Goal: Information Seeking & Learning: Learn about a topic

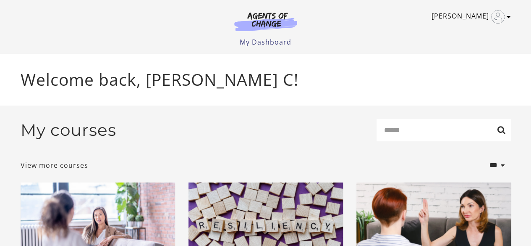
click at [510, 18] on icon "Toggle menu" at bounding box center [509, 16] width 4 height 7
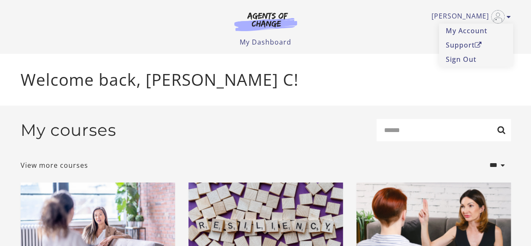
click at [310, 84] on p "Welcome back, [PERSON_NAME] C!" at bounding box center [266, 79] width 491 height 25
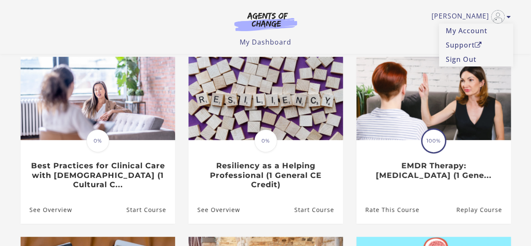
scroll to position [71, 0]
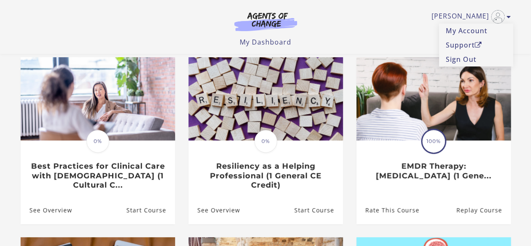
click at [199, 23] on ul "Morgan C My Account Support Sign Out" at bounding box center [266, 16] width 491 height 13
click at [271, 44] on link "My Dashboard" at bounding box center [266, 41] width 52 height 9
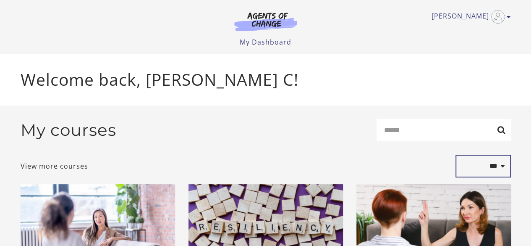
click at [504, 168] on select "**********" at bounding box center [483, 166] width 55 height 23
select select "**********"
click at [456, 156] on select "**********" at bounding box center [483, 166] width 55 height 23
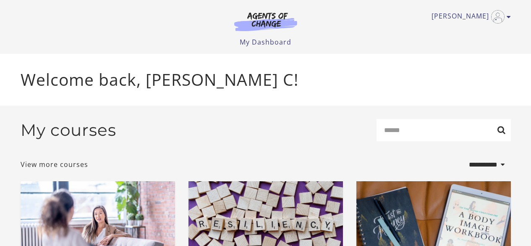
select select "**********"
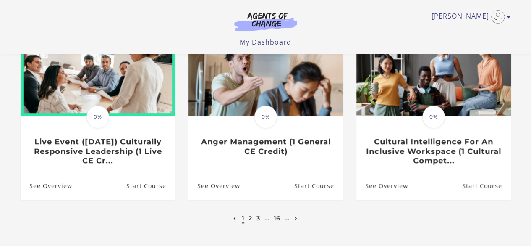
scroll to position [278, 0]
click at [295, 217] on link "Next page" at bounding box center [296, 218] width 7 height 8
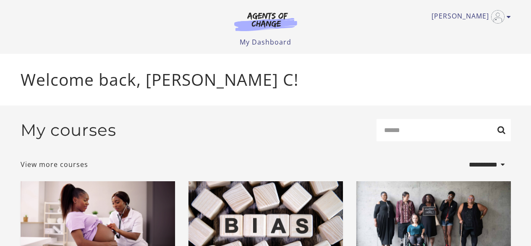
select select "**********"
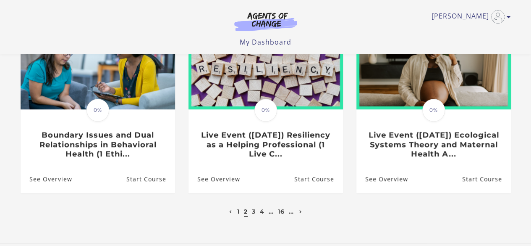
scroll to position [284, 0]
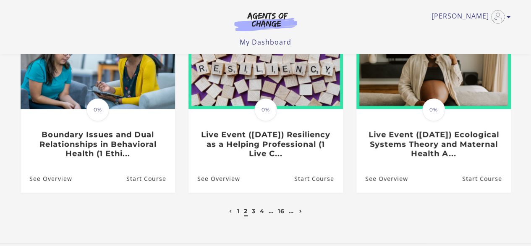
click at [300, 213] on icon "Next page" at bounding box center [300, 211] width 3 height 3
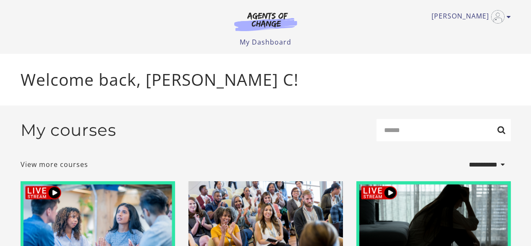
select select "**********"
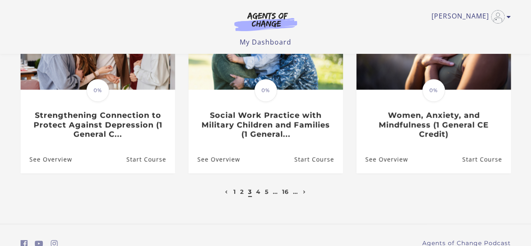
scroll to position [305, 0]
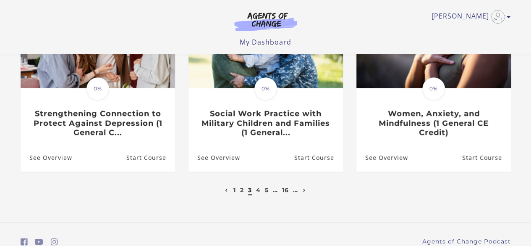
click at [239, 192] on li "2" at bounding box center [242, 190] width 6 height 10
click at [244, 190] on li "2" at bounding box center [242, 190] width 6 height 10
click at [226, 194] on link "Previous page" at bounding box center [226, 190] width 7 height 8
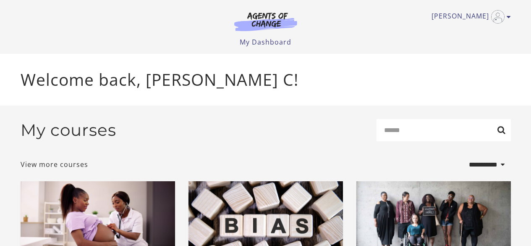
select select "**********"
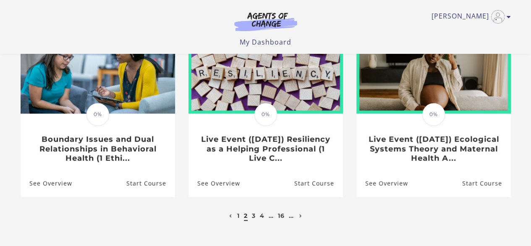
scroll to position [284, 0]
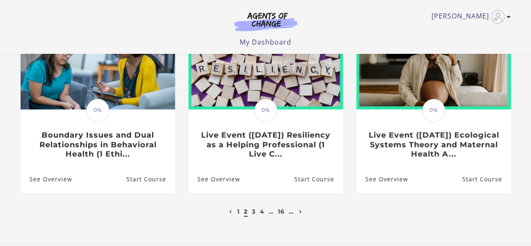
click at [300, 213] on icon "Next page" at bounding box center [300, 211] width 3 height 3
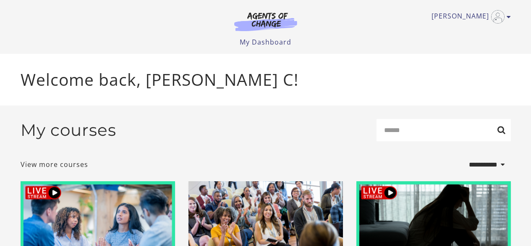
select select "**********"
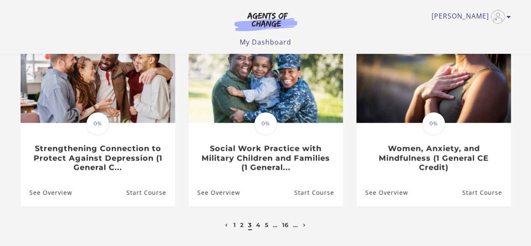
scroll to position [271, 0]
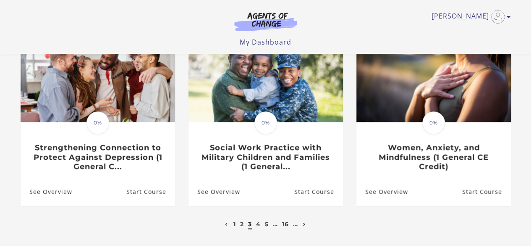
click at [304, 226] on icon "Next page" at bounding box center [304, 224] width 3 height 3
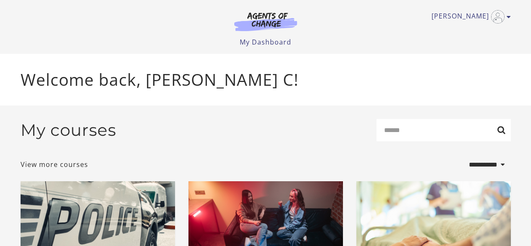
select select "**********"
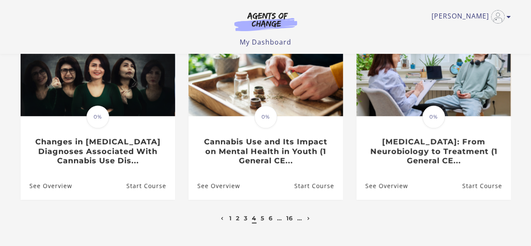
scroll to position [278, 0]
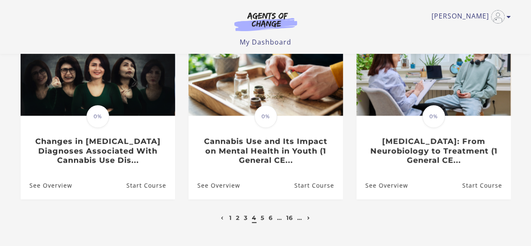
click at [310, 219] on icon "Next page" at bounding box center [308, 217] width 3 height 3
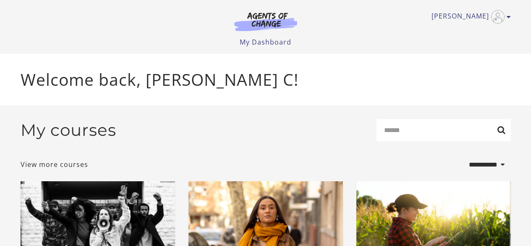
select select "**********"
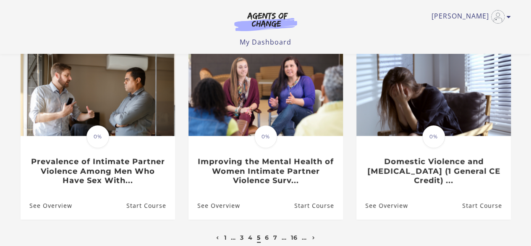
scroll to position [268, 0]
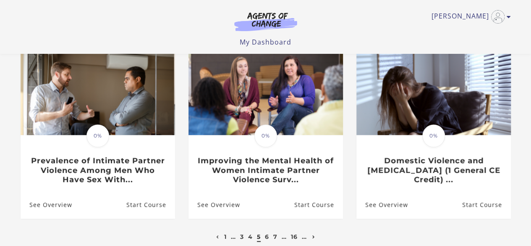
click at [314, 235] on icon "Next page" at bounding box center [313, 236] width 3 height 3
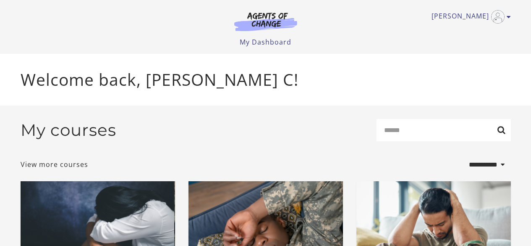
select select "**********"
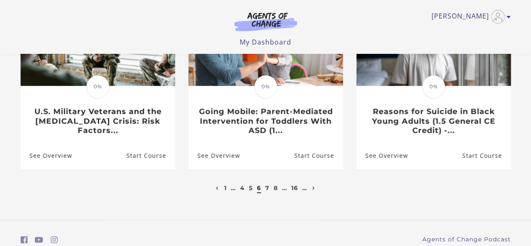
scroll to position [308, 0]
click at [241, 189] on link "4" at bounding box center [242, 188] width 5 height 8
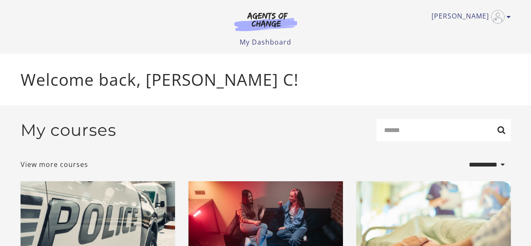
select select "**********"
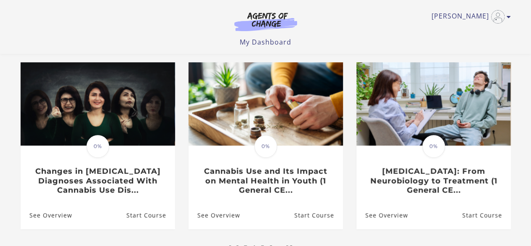
scroll to position [344, 0]
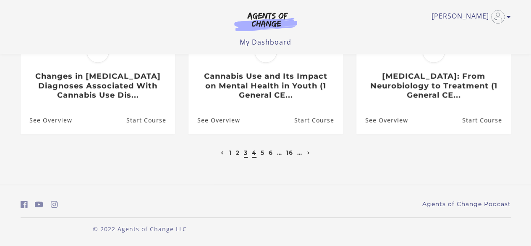
click at [244, 153] on link "3" at bounding box center [246, 153] width 4 height 8
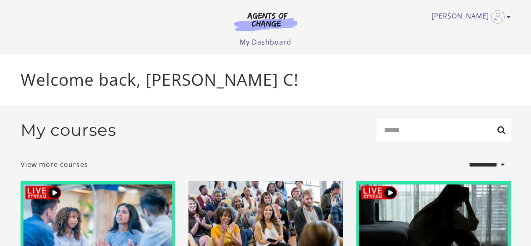
select select "**********"
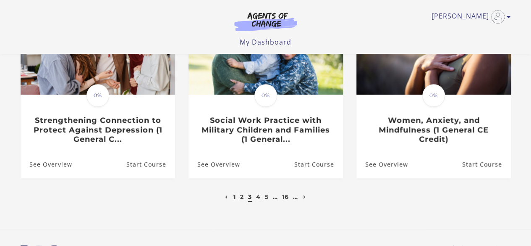
scroll to position [299, 0]
click at [241, 197] on link "2" at bounding box center [242, 196] width 4 height 8
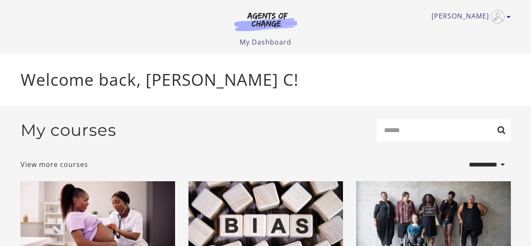
select select "**********"
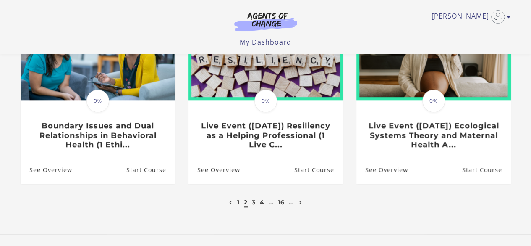
scroll to position [294, 0]
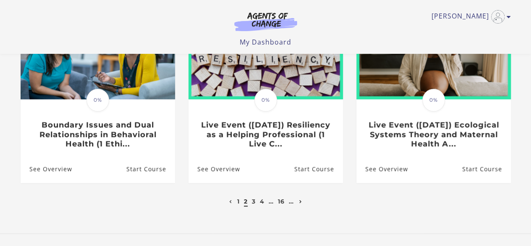
click at [301, 201] on link "Next page" at bounding box center [300, 201] width 7 height 8
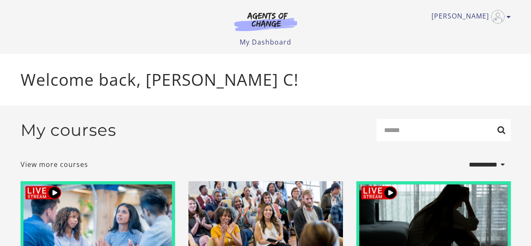
select select "**********"
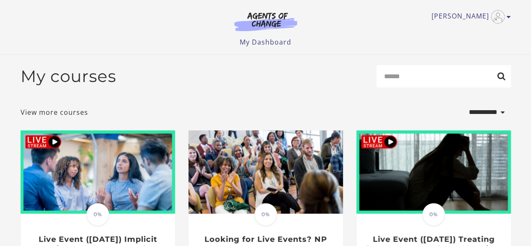
scroll to position [344, 0]
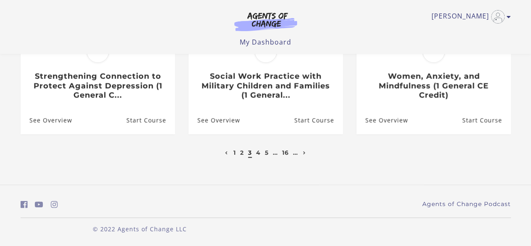
click at [269, 154] on li "5" at bounding box center [267, 152] width 6 height 10
click at [264, 153] on li "5" at bounding box center [267, 152] width 6 height 10
click at [266, 153] on link "5" at bounding box center [267, 153] width 4 height 8
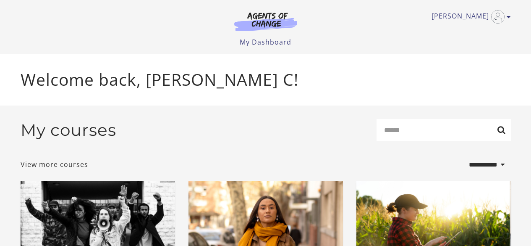
select select "**********"
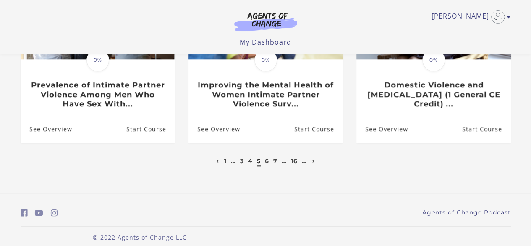
scroll to position [344, 0]
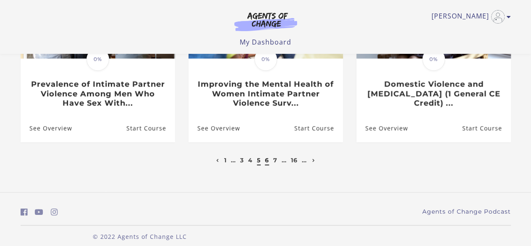
click at [268, 156] on link "6" at bounding box center [267, 160] width 4 height 8
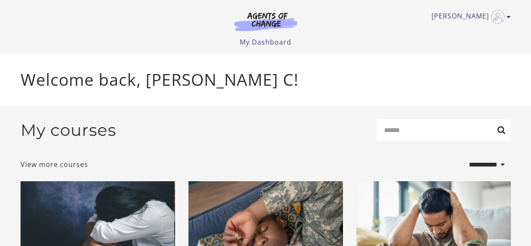
select select "**********"
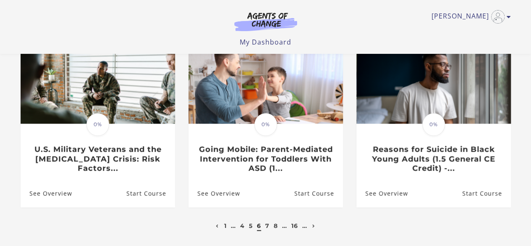
scroll to position [279, 0]
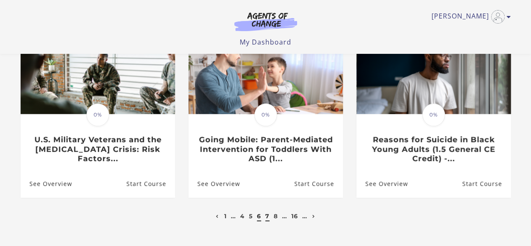
click at [268, 218] on link "7" at bounding box center [267, 216] width 4 height 8
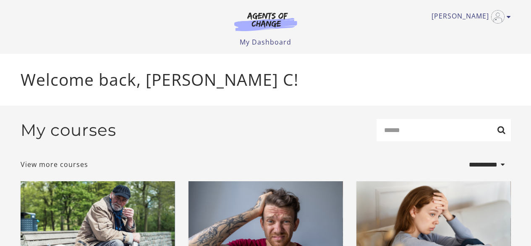
select select "**********"
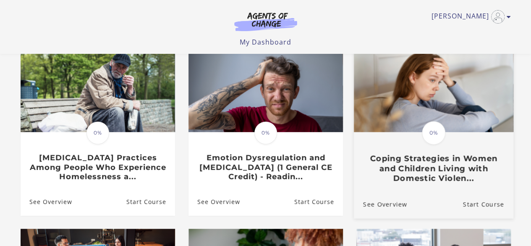
scroll to position [81, 0]
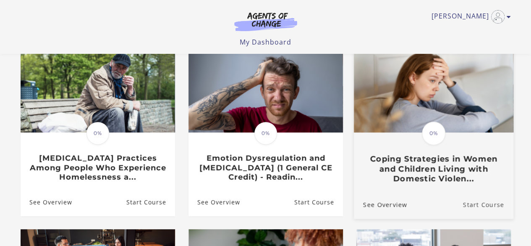
click at [493, 204] on link "Start Course" at bounding box center [488, 204] width 50 height 28
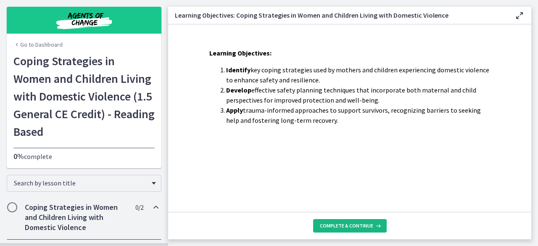
click at [341, 231] on button "Complete & continue" at bounding box center [349, 225] width 73 height 13
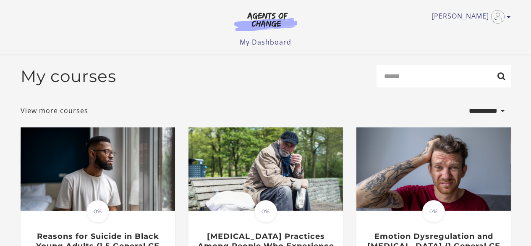
select select "**********"
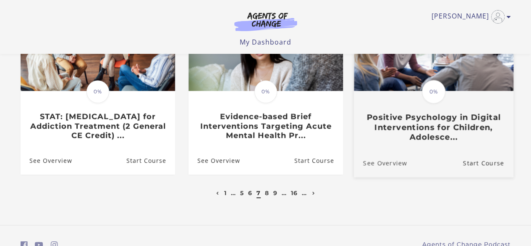
scroll to position [303, 0]
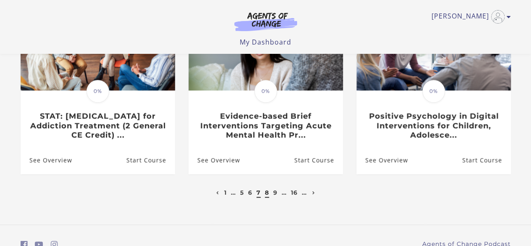
click at [266, 194] on link "8" at bounding box center [267, 193] width 4 height 8
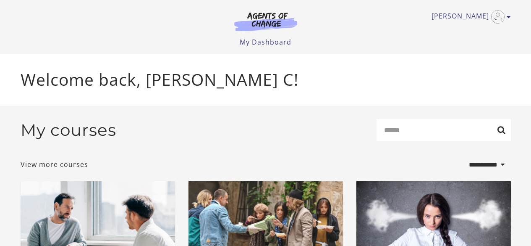
select select "**********"
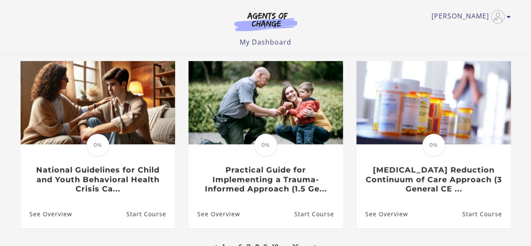
scroll to position [249, 0]
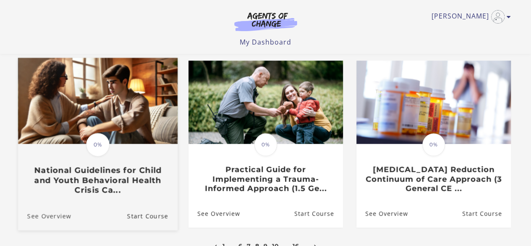
click at [62, 218] on link "See Overview" at bounding box center [44, 216] width 53 height 28
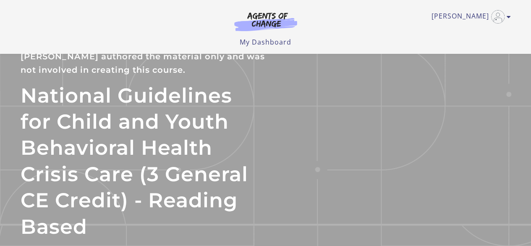
scroll to position [40, 0]
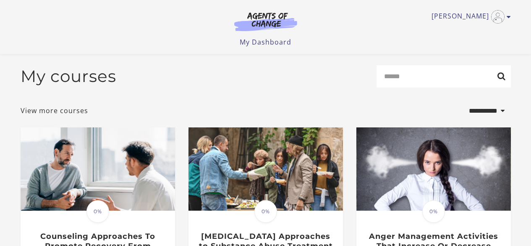
select select "**********"
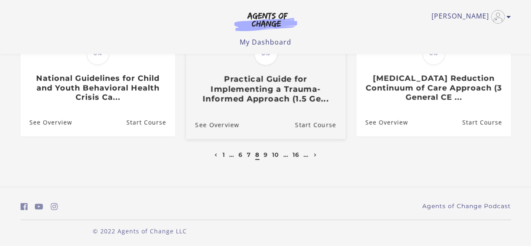
scroll to position [341, 0]
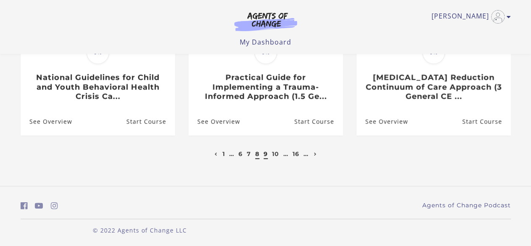
click at [265, 157] on link "9" at bounding box center [266, 154] width 4 height 8
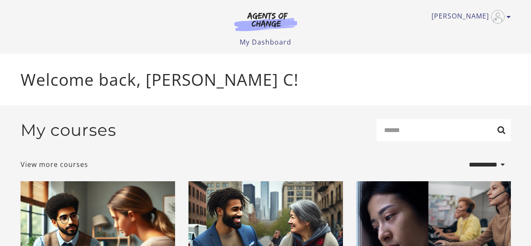
select select "**********"
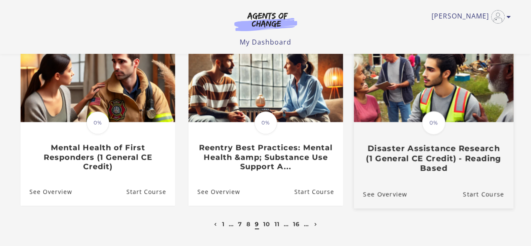
scroll to position [272, 0]
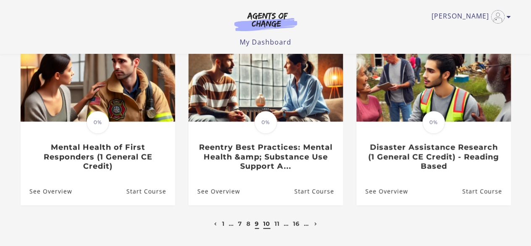
click at [265, 227] on link "10" at bounding box center [266, 224] width 7 height 8
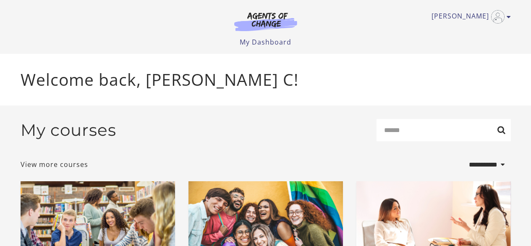
select select "**********"
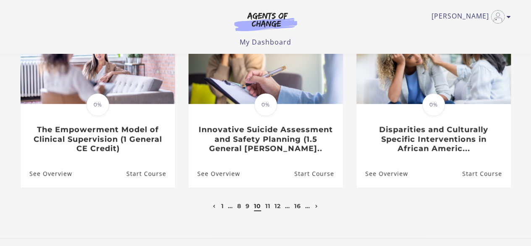
scroll to position [298, 0]
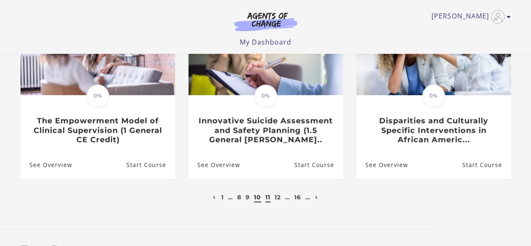
click at [270, 200] on link "11" at bounding box center [267, 197] width 5 height 8
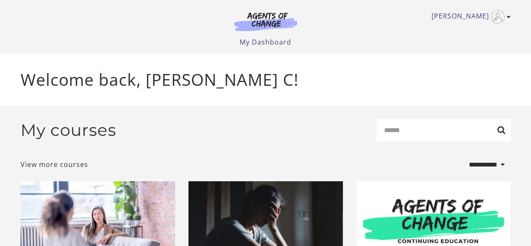
select select "**********"
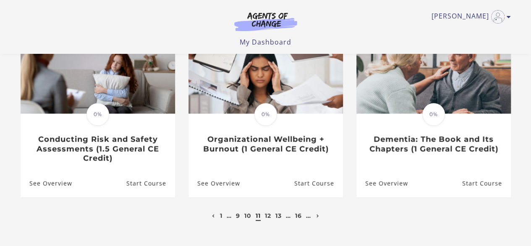
scroll to position [281, 0]
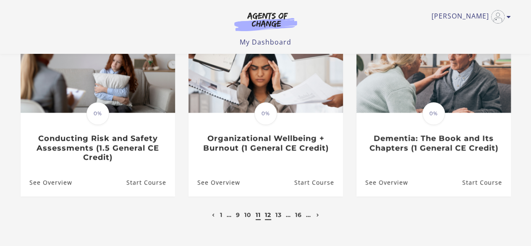
click at [266, 215] on link "12" at bounding box center [268, 215] width 6 height 8
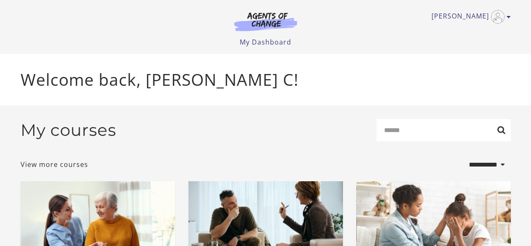
select select "**********"
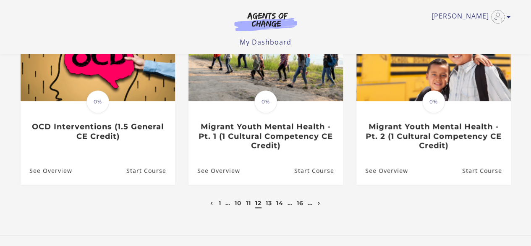
scroll to position [293, 0]
click at [270, 206] on link "13" at bounding box center [269, 203] width 6 height 8
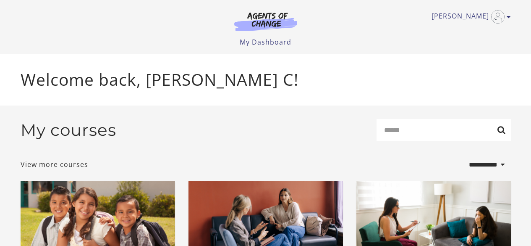
select select "**********"
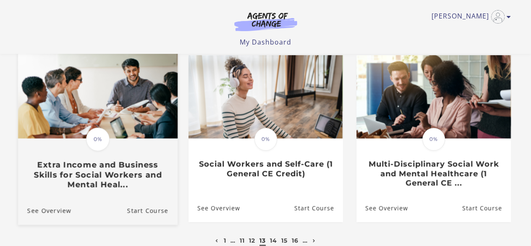
scroll to position [269, 0]
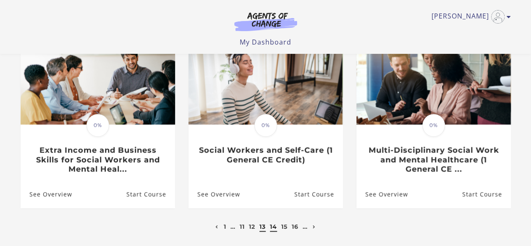
click at [272, 230] on link "14" at bounding box center [273, 227] width 7 height 8
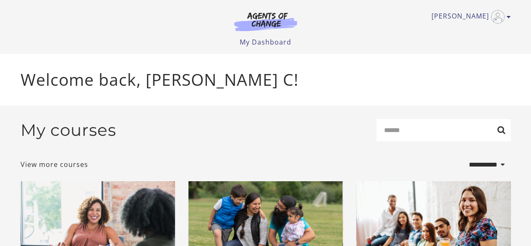
select select "**********"
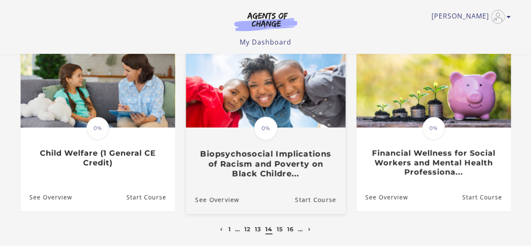
scroll to position [276, 0]
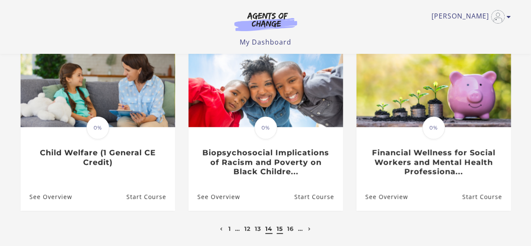
click at [281, 225] on link "15" at bounding box center [280, 229] width 6 height 8
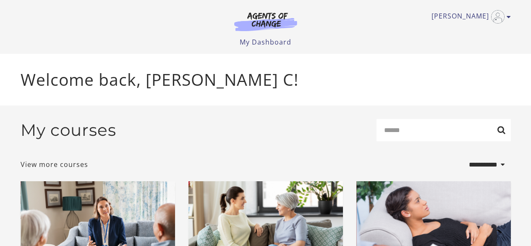
select select "**********"
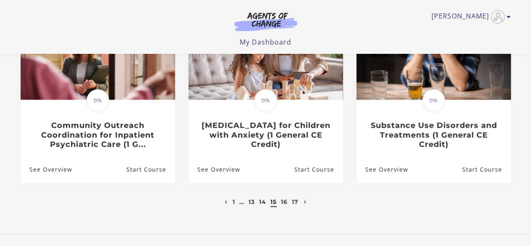
scroll to position [294, 0]
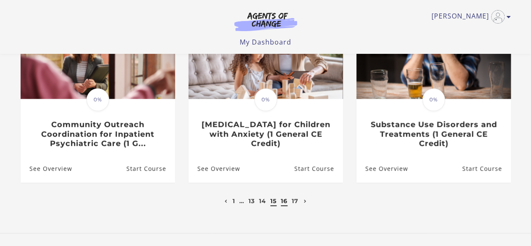
click at [283, 205] on link "16" at bounding box center [284, 201] width 7 height 8
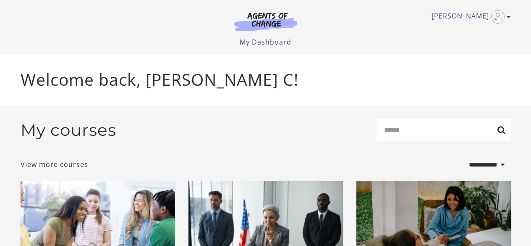
select select "**********"
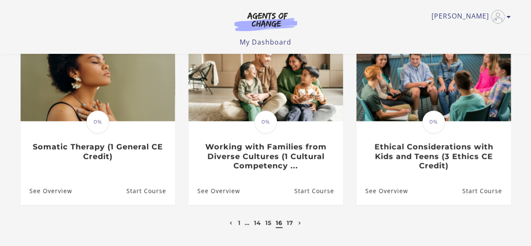
scroll to position [265, 0]
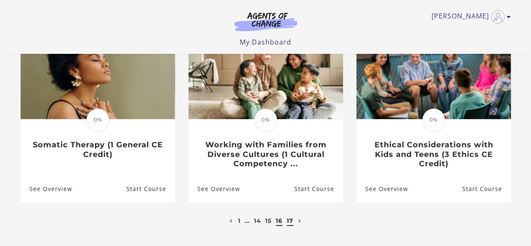
click at [290, 223] on link "17" at bounding box center [290, 221] width 7 height 8
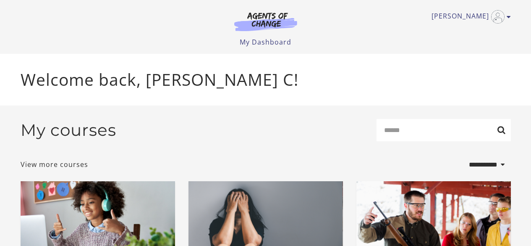
select select "**********"
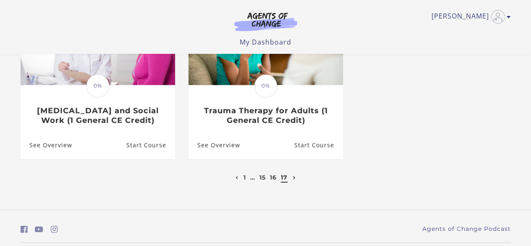
scroll to position [309, 0]
click at [273, 180] on link "16" at bounding box center [273, 177] width 7 height 8
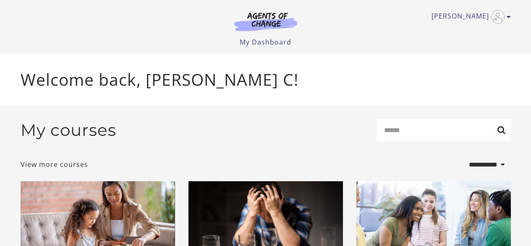
select select "**********"
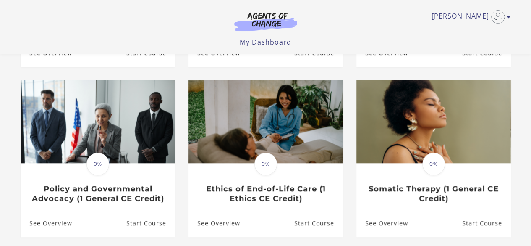
scroll to position [231, 0]
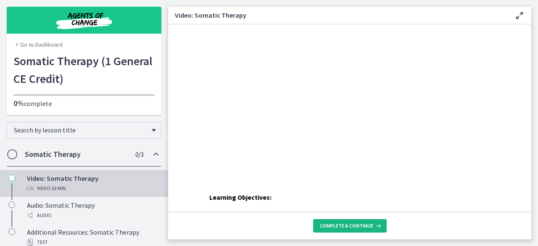
click at [339, 223] on span "Complete & continue" at bounding box center [346, 225] width 53 height 7
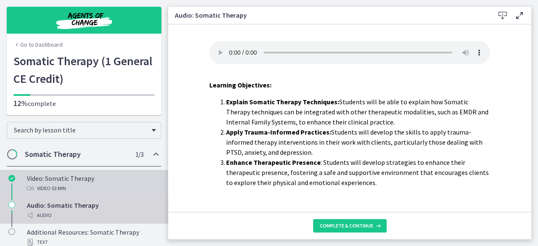
click at [55, 181] on div "Video: Somatic Therapy Video · 53 min" at bounding box center [92, 183] width 131 height 20
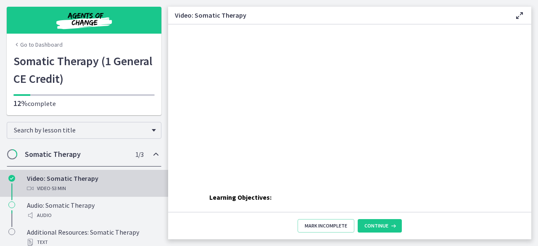
click at [520, 21] on div "Video: Somatic Therapy Enable fullscreen" at bounding box center [349, 16] width 363 height 18
click at [518, 20] on icon at bounding box center [519, 15] width 10 height 10
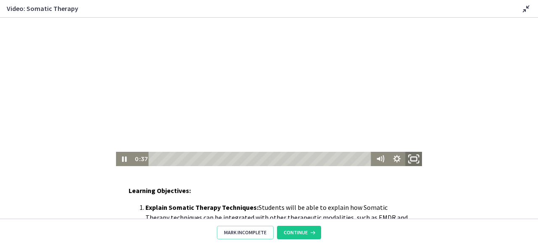
click at [409, 162] on icon "Fullscreen" at bounding box center [413, 158] width 20 height 17
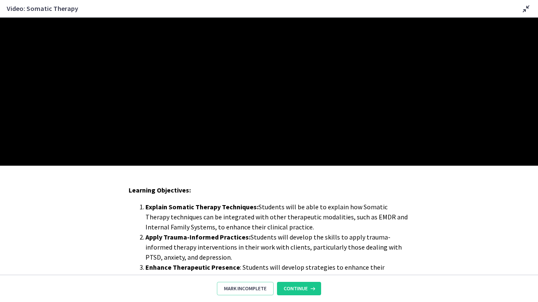
click at [0, 166] on div at bounding box center [269, 92] width 538 height 148
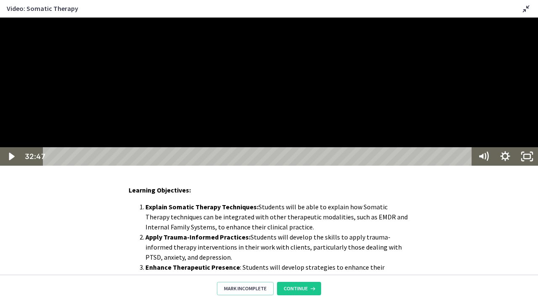
click at [0, 18] on button "Play Video: crnbvsmgl4cs72qqsv4g.mp4" at bounding box center [0, 18] width 0 height 0
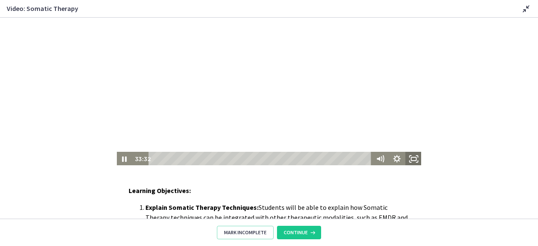
click at [410, 155] on icon "Fullscreen" at bounding box center [413, 159] width 17 height 14
click at [412, 162] on icon "Fullscreen" at bounding box center [413, 158] width 20 height 17
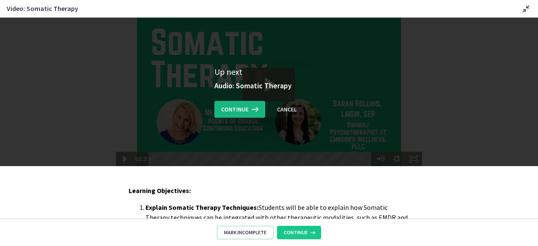
click at [243, 107] on span "Continue" at bounding box center [234, 109] width 27 height 10
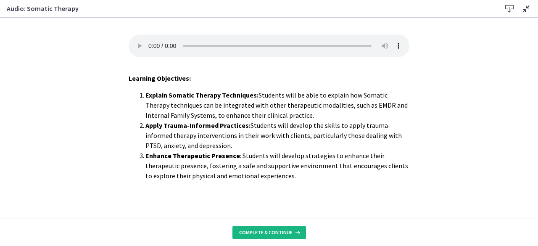
click at [265, 229] on span "Complete & continue" at bounding box center [265, 232] width 53 height 7
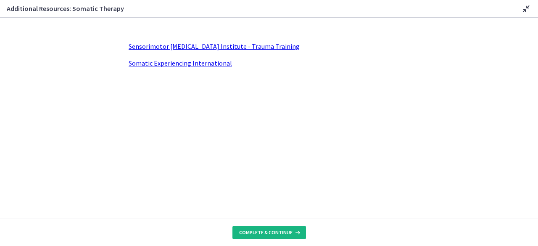
click at [252, 232] on span "Complete & continue" at bounding box center [265, 232] width 53 height 7
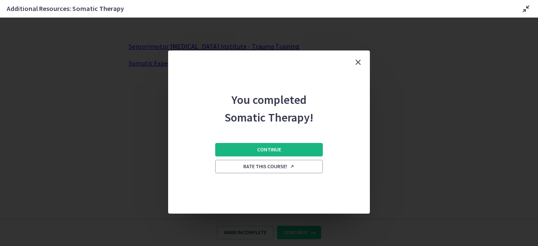
click at [261, 147] on span "Continue" at bounding box center [269, 149] width 24 height 7
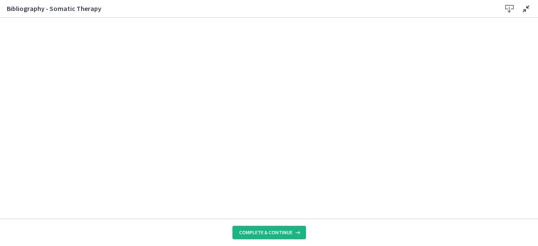
click at [283, 235] on span "Complete & continue" at bounding box center [265, 232] width 53 height 7
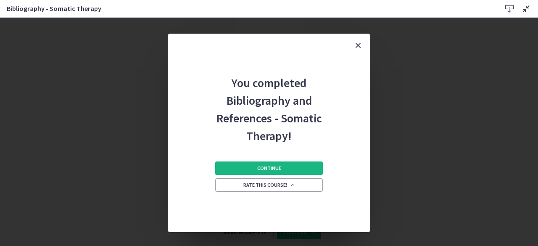
click at [270, 172] on button "Continue" at bounding box center [269, 167] width 108 height 13
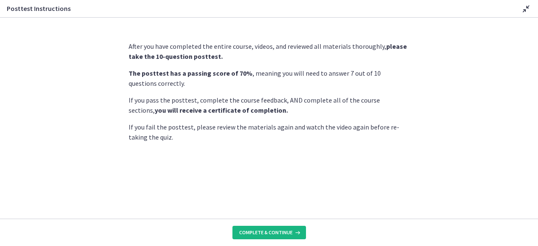
click at [292, 232] on icon at bounding box center [296, 232] width 8 height 7
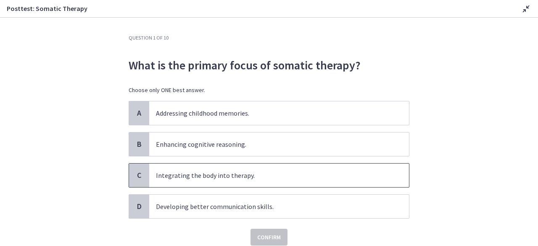
click at [247, 173] on p "Integrating the body into therapy." at bounding box center [270, 175] width 229 height 10
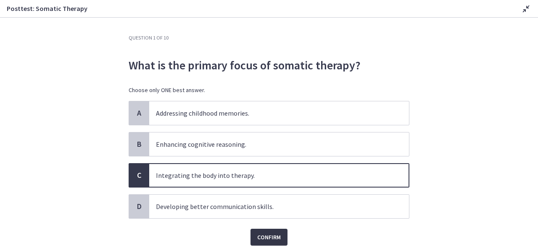
click at [270, 234] on span "Confirm" at bounding box center [269, 237] width 24 height 10
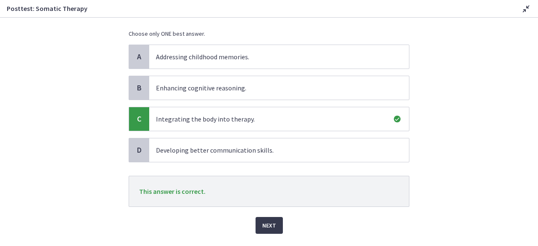
scroll to position [57, 0]
click at [268, 224] on span "Next" at bounding box center [269, 225] width 14 height 10
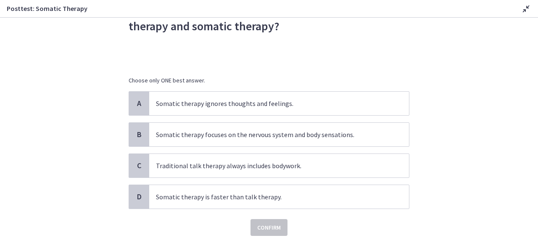
scroll to position [0, 0]
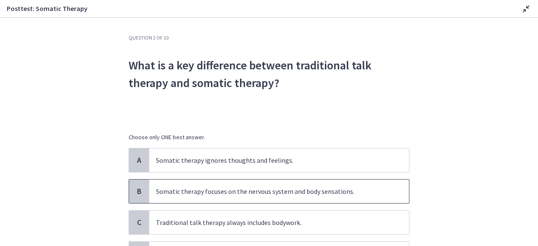
click at [298, 200] on span "Somatic therapy focuses on the nervous system and body sensations." at bounding box center [279, 191] width 260 height 24
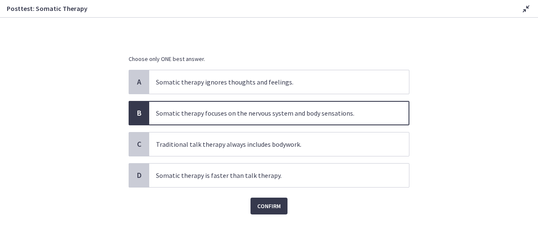
scroll to position [79, 0]
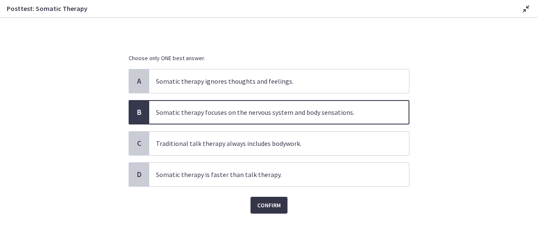
click at [272, 202] on span "Confirm" at bounding box center [269, 205] width 24 height 10
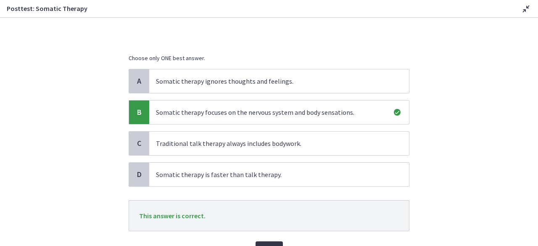
click at [270, 245] on span "Next" at bounding box center [269, 249] width 14 height 10
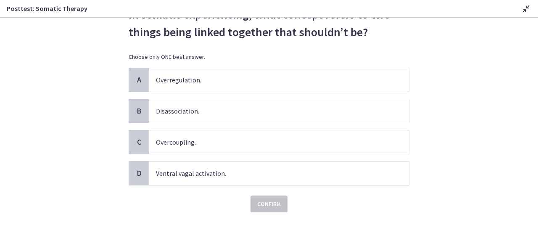
scroll to position [0, 0]
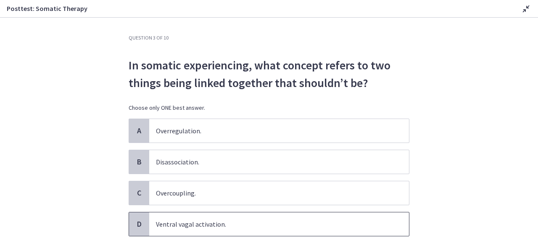
click at [251, 226] on p "Ventral vagal activation." at bounding box center [270, 224] width 229 height 10
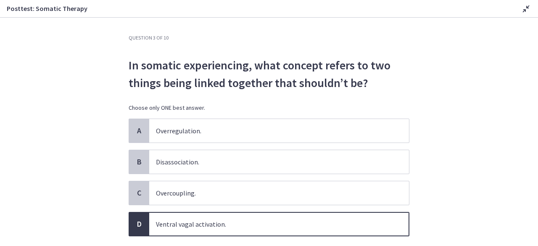
scroll to position [50, 0]
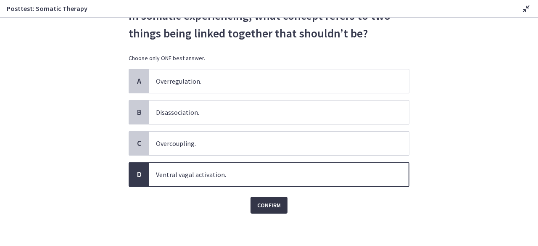
click at [258, 207] on span "Confirm" at bounding box center [269, 205] width 24 height 10
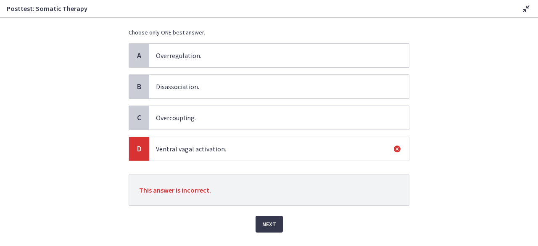
scroll to position [75, 0]
click at [255, 224] on button "Next" at bounding box center [268, 224] width 27 height 17
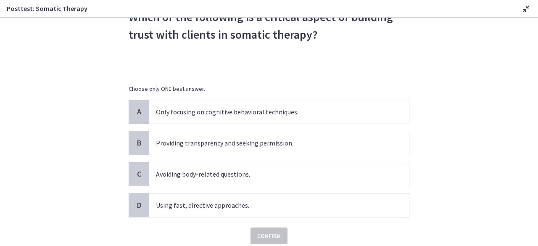
scroll to position [51, 0]
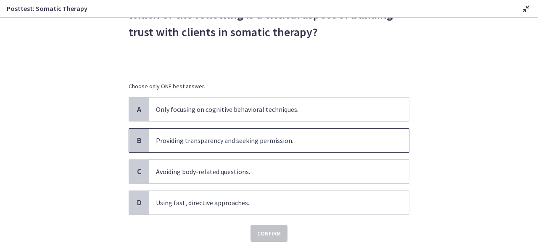
click at [248, 140] on p "Providing transparency and seeking permission." at bounding box center [270, 140] width 229 height 10
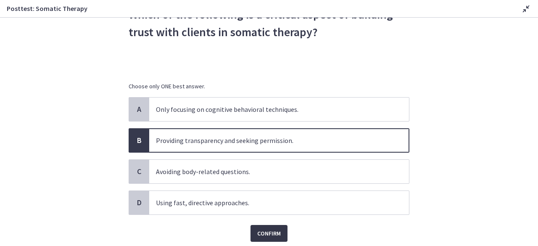
click at [274, 238] on button "Confirm" at bounding box center [268, 233] width 37 height 17
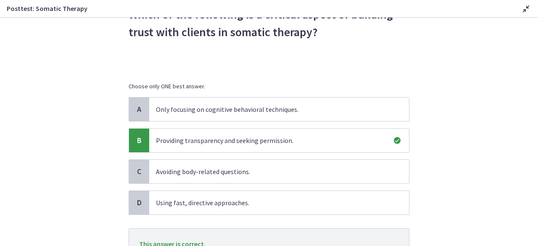
scroll to position [123, 0]
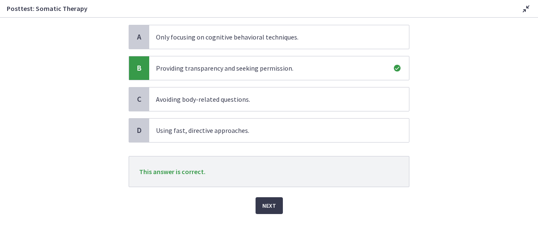
click at [264, 123] on div "Question 4 of 10 Which of the following is a critical aspect of building trust …" at bounding box center [269, 16] width 294 height 211
click at [264, 210] on button "Next" at bounding box center [268, 205] width 27 height 17
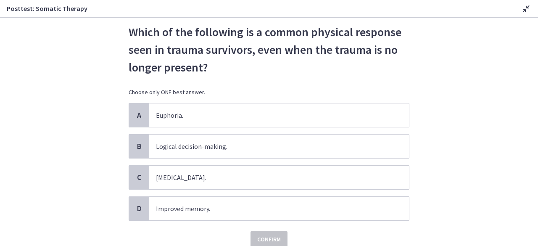
scroll to position [43, 0]
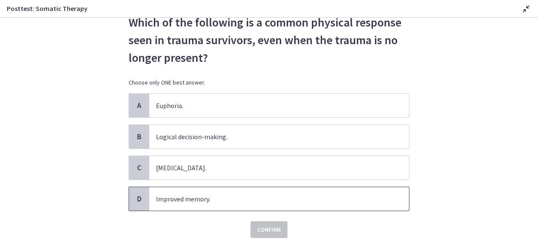
click at [207, 190] on span "Improved memory." at bounding box center [279, 199] width 260 height 24
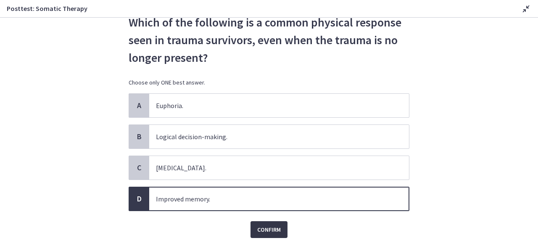
click at [262, 228] on span "Confirm" at bounding box center [269, 229] width 24 height 10
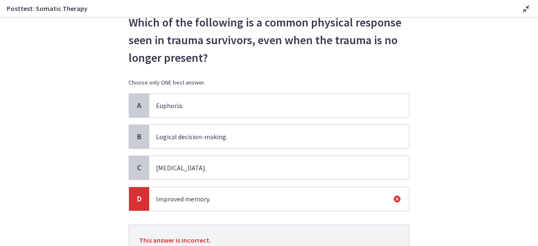
scroll to position [111, 0]
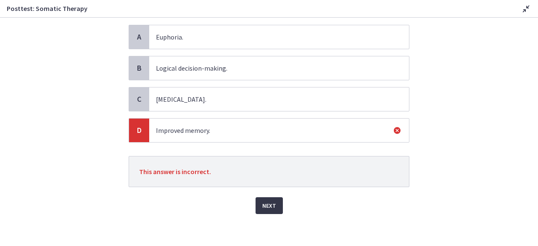
click at [269, 204] on span "Next" at bounding box center [269, 205] width 14 height 10
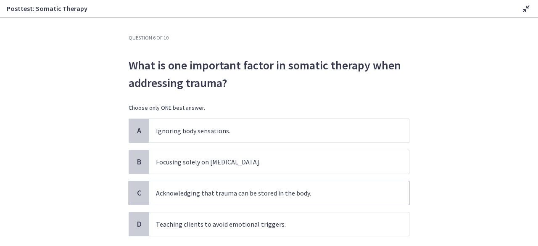
click at [270, 188] on p "Acknowledging that trauma can be stored in the body." at bounding box center [270, 193] width 229 height 10
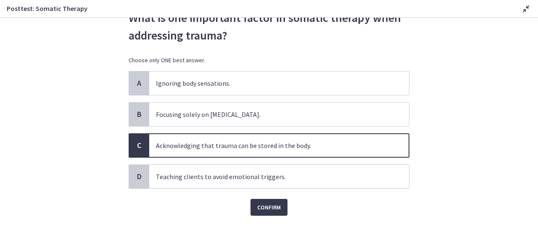
scroll to position [50, 0]
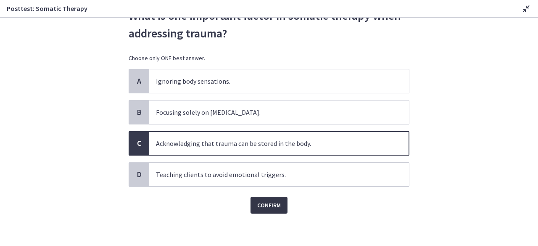
click at [270, 197] on button "Confirm" at bounding box center [268, 205] width 37 height 17
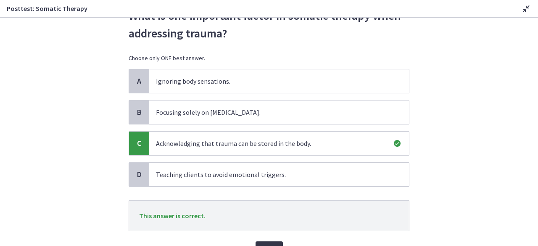
click at [274, 244] on button "Next" at bounding box center [268, 249] width 27 height 17
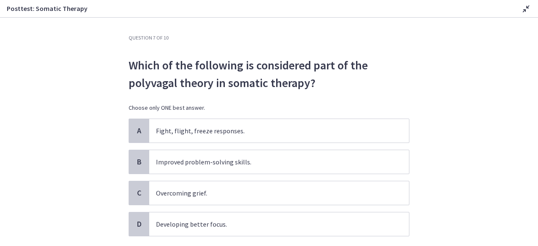
scroll to position [10, 0]
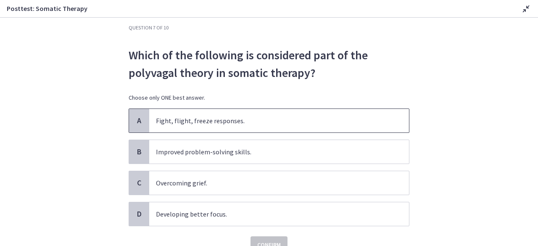
click at [243, 124] on p "Fight, flight, freeze responses." at bounding box center [270, 120] width 229 height 10
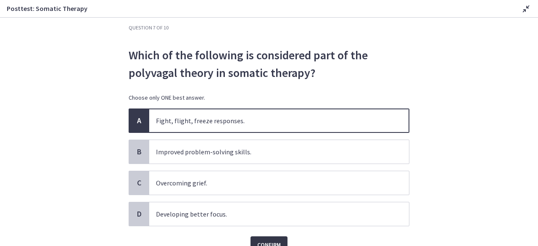
click at [266, 245] on span "Confirm" at bounding box center [269, 244] width 24 height 10
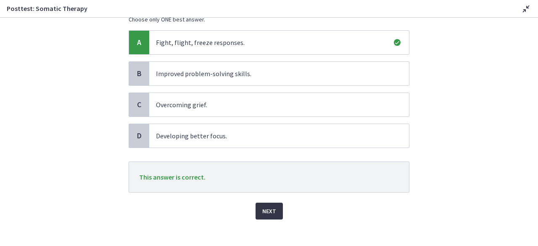
scroll to position [89, 0]
click at [269, 210] on span "Next" at bounding box center [269, 210] width 14 height 10
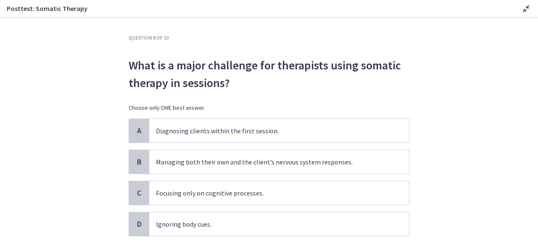
scroll to position [16, 0]
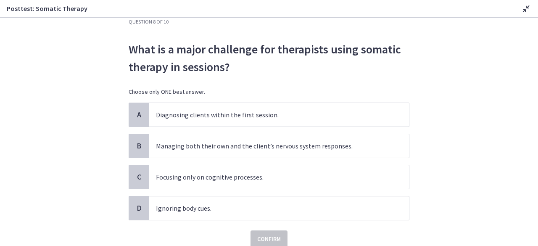
click at [253, 132] on div "A Diagnosing clients within the first session. B Managing both their own and th…" at bounding box center [269, 161] width 281 height 118
click at [255, 144] on p "Managing both their own and the client’s nervous system responses." at bounding box center [270, 146] width 229 height 10
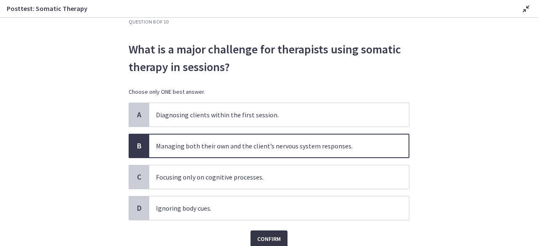
click at [265, 231] on button "Confirm" at bounding box center [268, 238] width 37 height 17
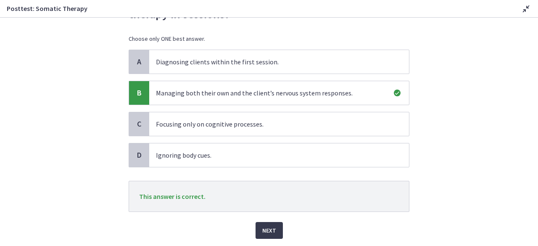
scroll to position [70, 0]
click at [265, 235] on button "Next" at bounding box center [268, 229] width 27 height 17
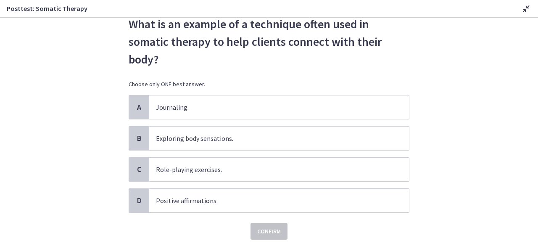
scroll to position [42, 0]
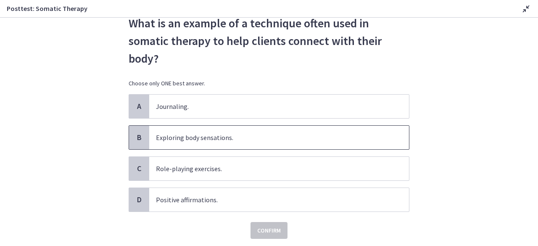
click at [228, 145] on span "Exploring body sensations." at bounding box center [279, 138] width 260 height 24
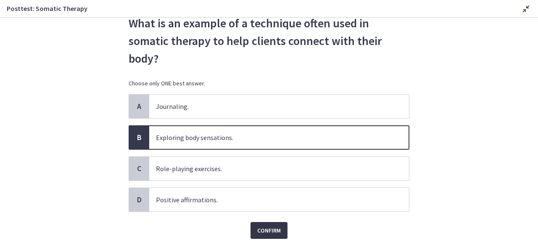
click at [257, 225] on span "Confirm" at bounding box center [269, 230] width 24 height 10
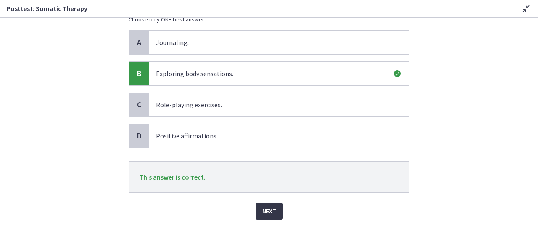
scroll to position [111, 0]
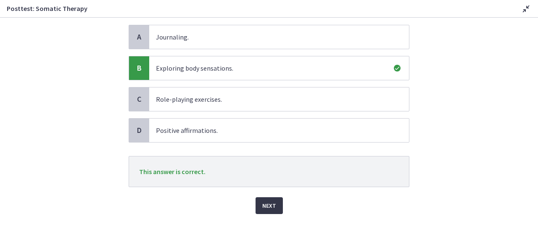
click at [262, 202] on span "Next" at bounding box center [269, 205] width 14 height 10
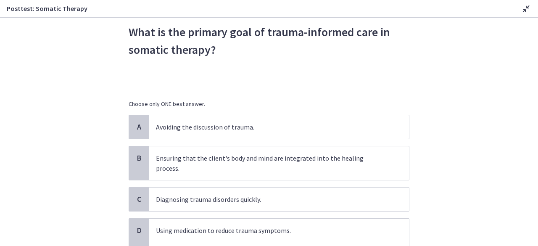
scroll to position [34, 0]
click at [284, 153] on p "Ensuring that the client's body and mind are integrated into the healing proces…" at bounding box center [270, 162] width 229 height 20
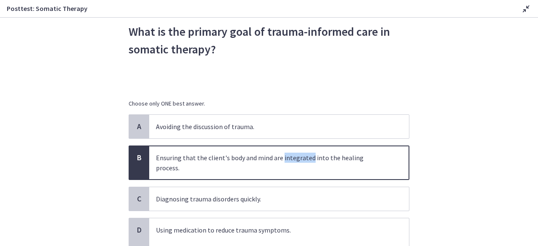
click at [284, 153] on p "Ensuring that the client's body and mind are integrated into the healing proces…" at bounding box center [270, 162] width 229 height 20
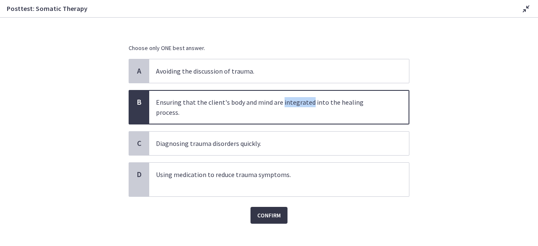
click at [270, 207] on button "Confirm" at bounding box center [268, 215] width 37 height 17
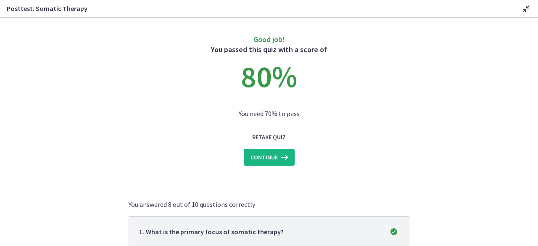
click at [262, 157] on span "Continue" at bounding box center [263, 157] width 27 height 10
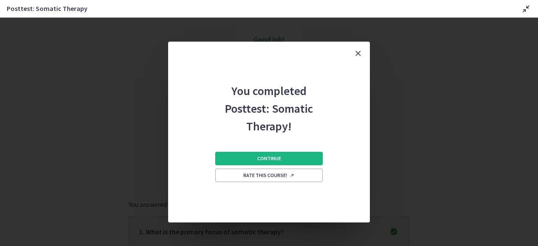
click at [266, 160] on span "Continue" at bounding box center [269, 158] width 24 height 7
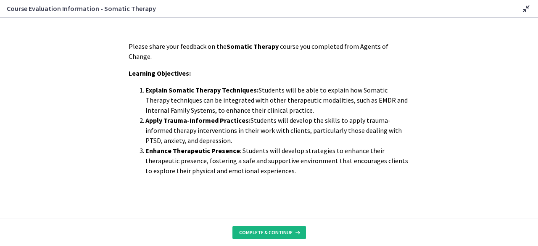
click at [265, 228] on button "Complete & continue" at bounding box center [268, 232] width 73 height 13
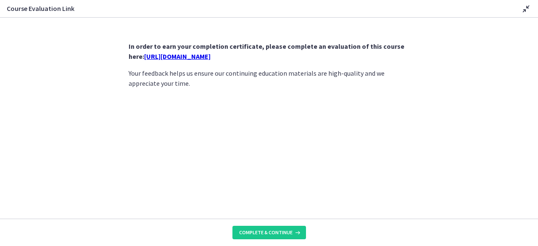
click at [210, 59] on link "https://forms.gle/Zgf6LRnhrC8Fn2fR9" at bounding box center [177, 56] width 66 height 8
click at [277, 226] on button "Complete & continue" at bounding box center [268, 232] width 73 height 13
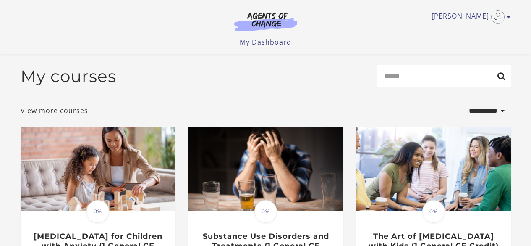
select select "**********"
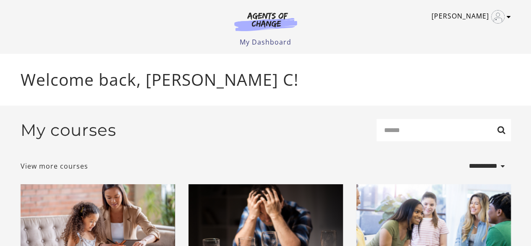
click at [511, 18] on icon "Toggle menu" at bounding box center [509, 16] width 4 height 7
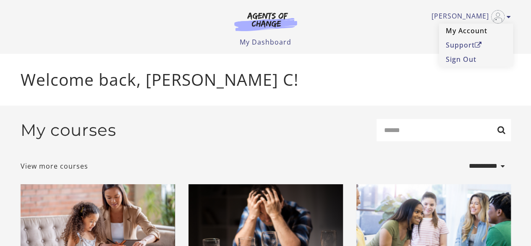
click at [467, 34] on link "My Account" at bounding box center [476, 31] width 74 height 14
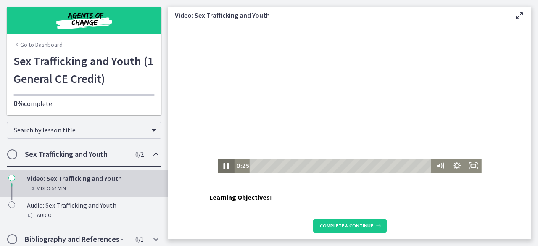
click at [223, 168] on icon "Pause" at bounding box center [225, 166] width 5 height 6
click at [219, 168] on icon "Play Video" at bounding box center [226, 166] width 16 height 14
click at [219, 168] on icon "Pause" at bounding box center [226, 166] width 16 height 14
click at [328, 115] on div at bounding box center [350, 98] width 264 height 148
click at [221, 162] on icon "Pause" at bounding box center [226, 166] width 16 height 14
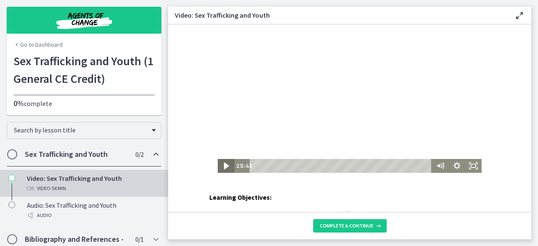
drag, startPoint x: 223, startPoint y: 165, endPoint x: 392, endPoint y: 202, distance: 173.1
click at [224, 165] on icon "Play Video" at bounding box center [226, 165] width 5 height 7
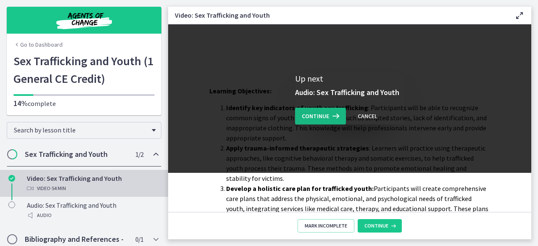
click at [319, 112] on span "Continue" at bounding box center [315, 116] width 27 height 10
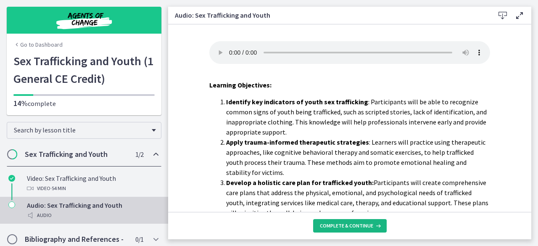
click at [338, 227] on span "Complete & continue" at bounding box center [346, 225] width 53 height 7
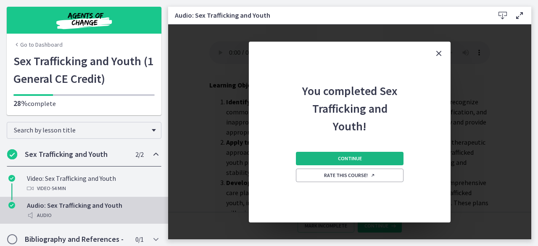
click at [354, 155] on span "Continue" at bounding box center [350, 158] width 24 height 7
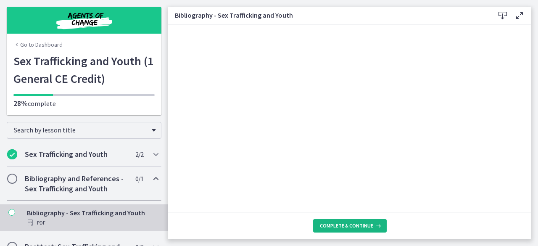
click at [351, 227] on span "Complete & continue" at bounding box center [346, 225] width 53 height 7
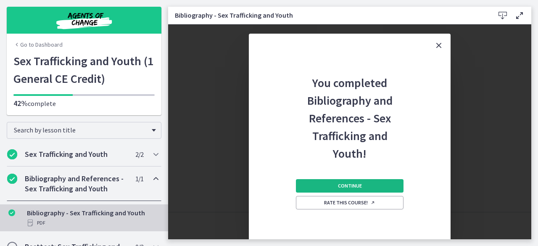
click at [344, 182] on span "Continue" at bounding box center [350, 185] width 24 height 7
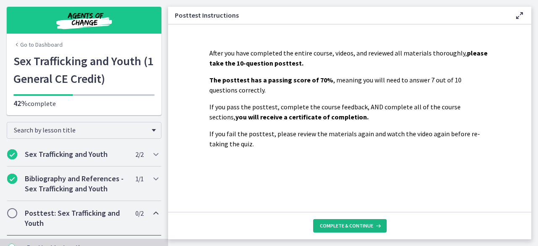
click at [349, 225] on span "Complete & continue" at bounding box center [346, 225] width 53 height 7
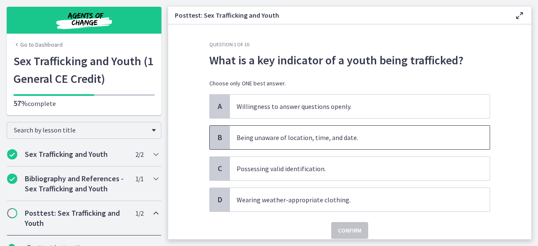
click at [345, 140] on span "Being unaware of location, time, and date." at bounding box center [360, 138] width 260 height 24
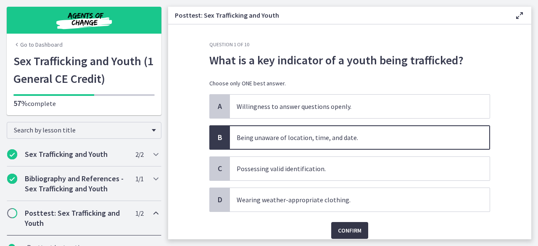
click at [352, 228] on span "Confirm" at bounding box center [350, 230] width 24 height 10
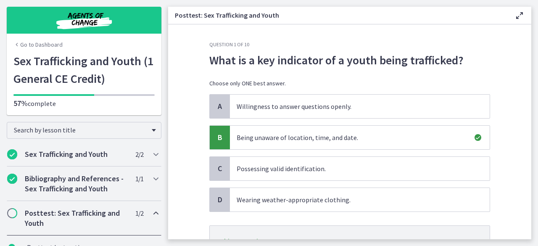
scroll to position [42, 0]
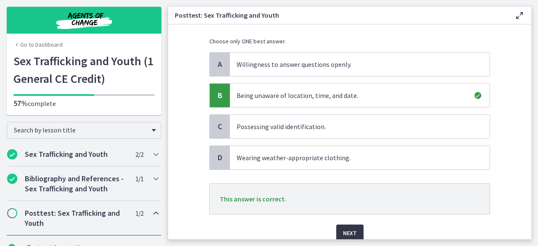
click at [345, 228] on span "Next" at bounding box center [350, 233] width 14 height 10
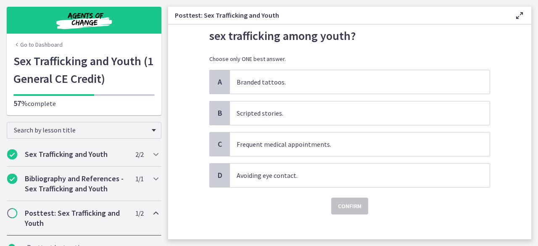
scroll to position [0, 0]
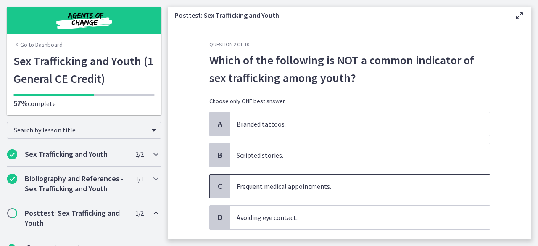
click at [303, 179] on span "Frequent medical appointments." at bounding box center [360, 186] width 260 height 24
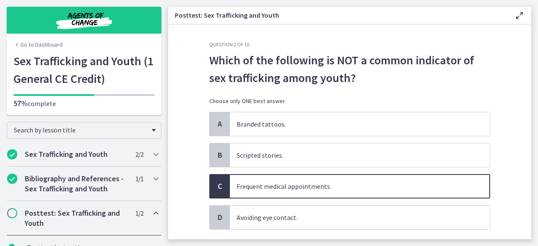
scroll to position [42, 0]
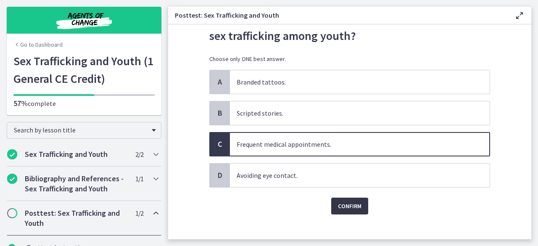
click at [347, 205] on span "Confirm" at bounding box center [350, 206] width 24 height 10
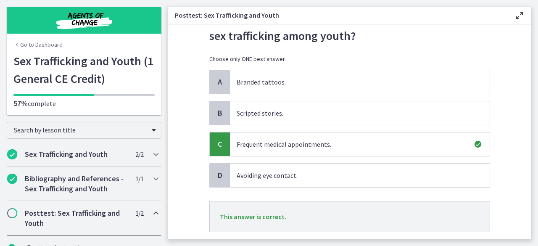
scroll to position [84, 0]
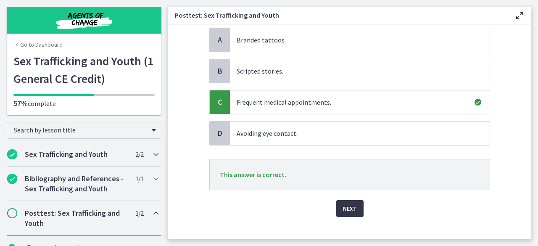
click at [336, 202] on button "Next" at bounding box center [349, 208] width 27 height 17
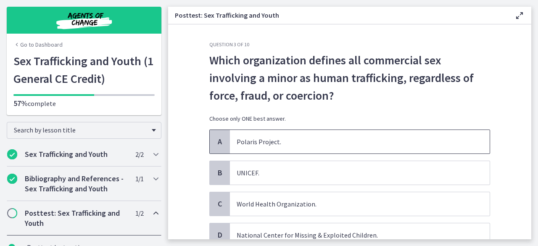
scroll to position [42, 0]
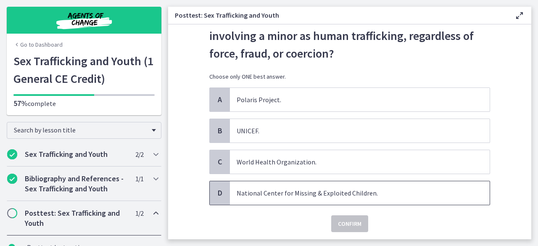
click at [325, 184] on span "National Center for Missing & Exploited Children." at bounding box center [360, 193] width 260 height 24
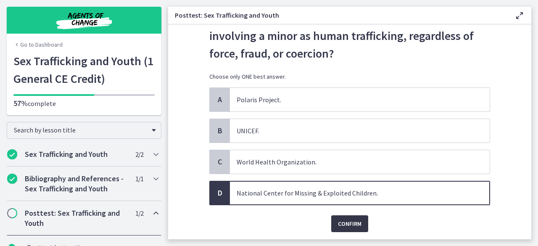
click at [338, 219] on span "Confirm" at bounding box center [350, 223] width 24 height 10
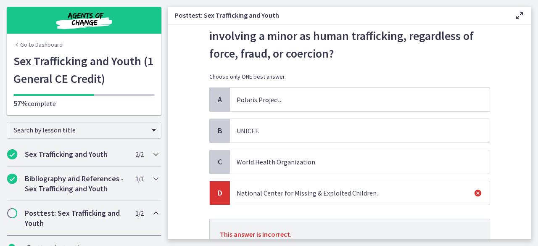
scroll to position [84, 0]
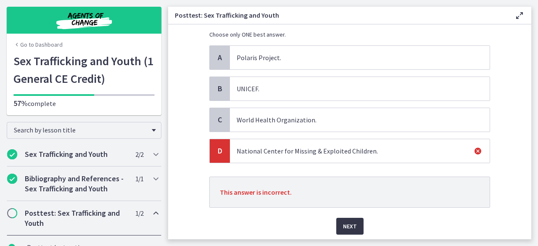
click at [349, 226] on span "Next" at bounding box center [350, 226] width 14 height 10
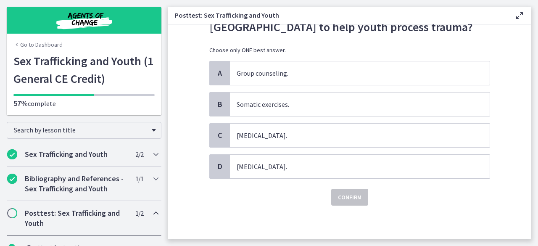
scroll to position [0, 0]
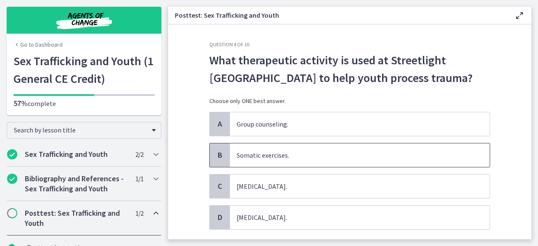
click at [298, 157] on span "Somatic exercises." at bounding box center [360, 155] width 260 height 24
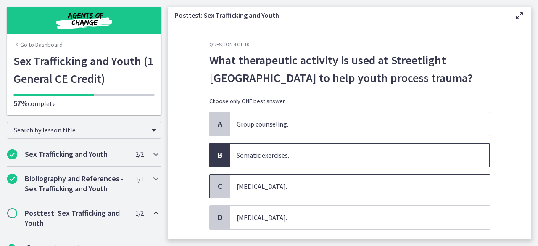
scroll to position [42, 0]
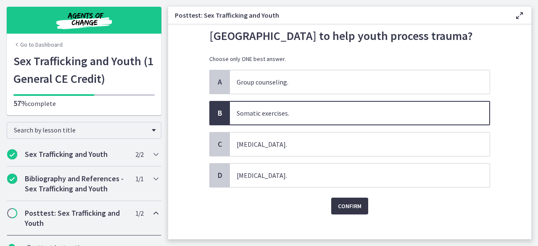
click at [332, 202] on button "Confirm" at bounding box center [349, 205] width 37 height 17
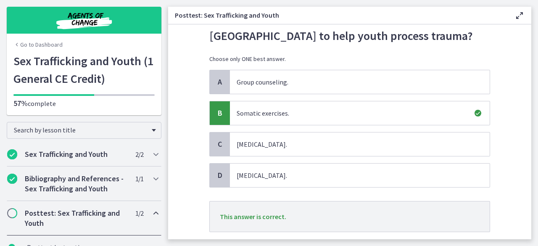
scroll to position [84, 0]
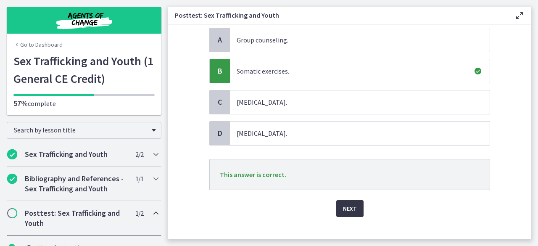
click at [343, 203] on span "Next" at bounding box center [350, 208] width 14 height 10
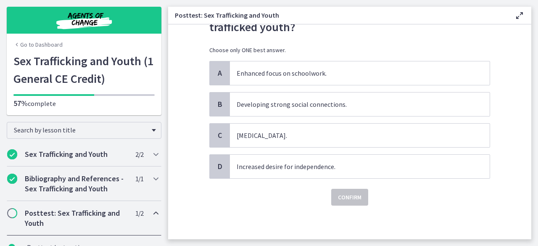
scroll to position [0, 0]
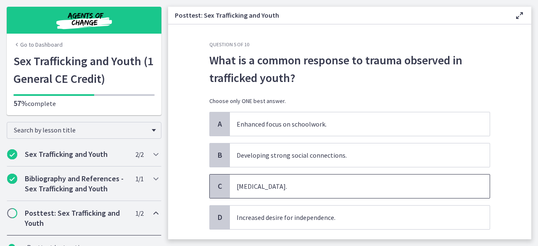
click at [287, 187] on span "Hypersexuality." at bounding box center [360, 186] width 260 height 24
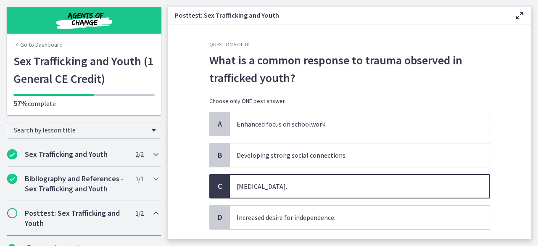
scroll to position [42, 0]
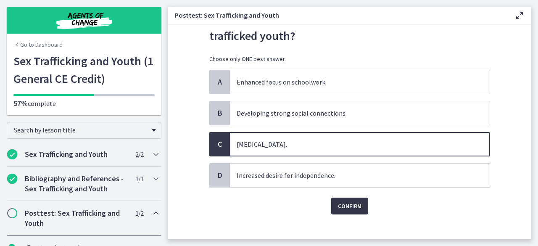
click at [342, 202] on span "Confirm" at bounding box center [350, 206] width 24 height 10
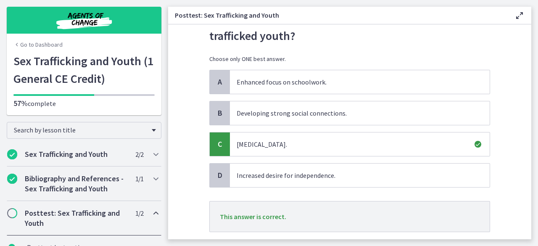
scroll to position [84, 0]
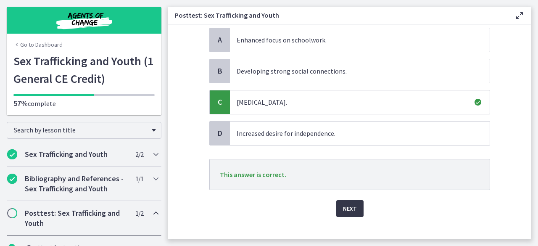
click at [353, 203] on button "Next" at bounding box center [349, 208] width 27 height 17
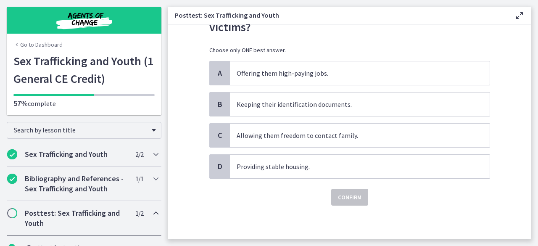
scroll to position [0, 0]
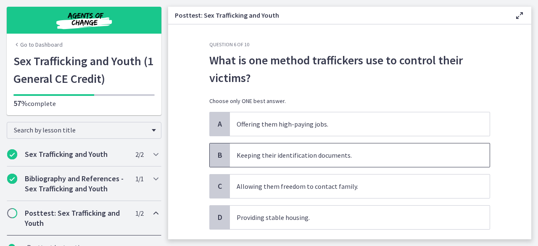
click at [329, 152] on span "Keeping their identification documents." at bounding box center [360, 155] width 260 height 24
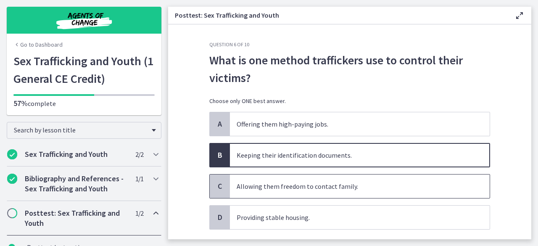
scroll to position [42, 0]
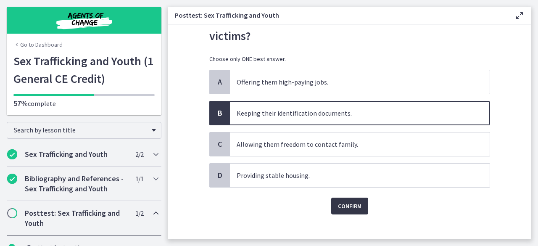
click at [338, 204] on span "Confirm" at bounding box center [350, 206] width 24 height 10
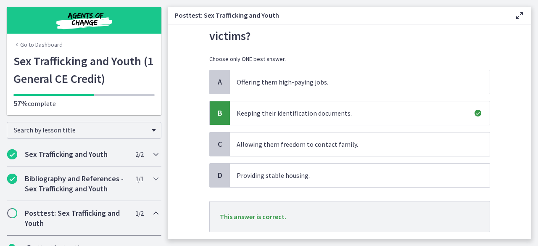
scroll to position [84, 0]
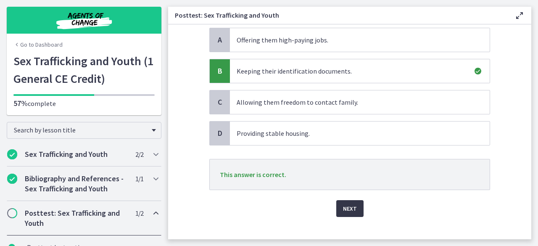
click at [343, 207] on span "Next" at bounding box center [350, 208] width 14 height 10
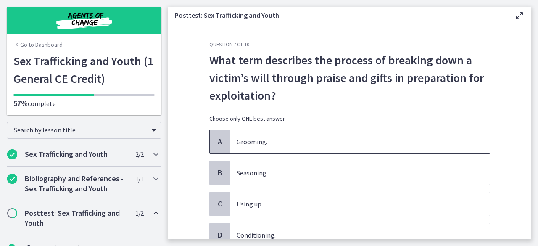
click at [278, 133] on span "Grooming." at bounding box center [360, 142] width 260 height 24
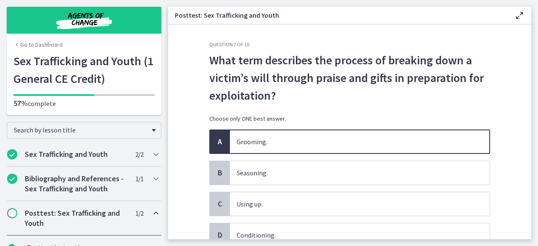
scroll to position [42, 0]
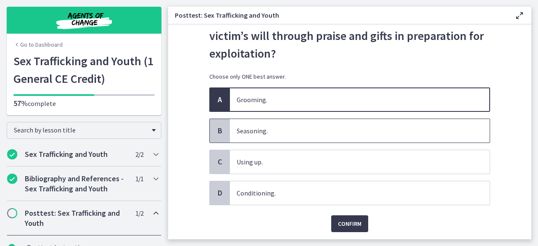
click at [282, 126] on span "Seasoning." at bounding box center [360, 131] width 260 height 24
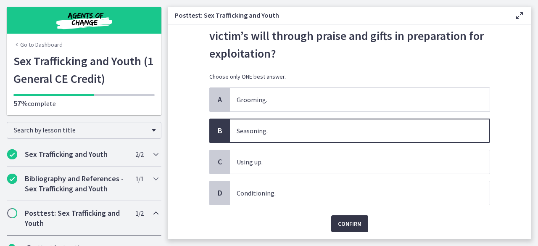
click at [346, 218] on span "Confirm" at bounding box center [350, 223] width 24 height 10
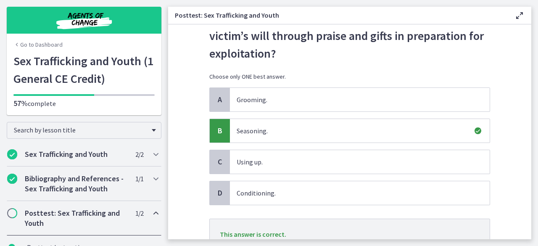
scroll to position [84, 0]
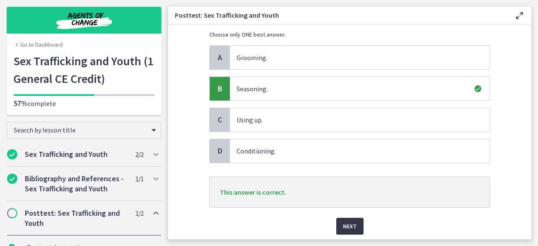
click at [350, 221] on span "Next" at bounding box center [350, 226] width 14 height 10
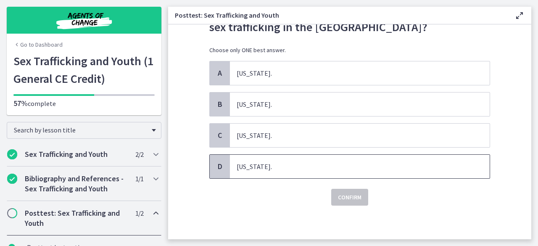
scroll to position [0, 0]
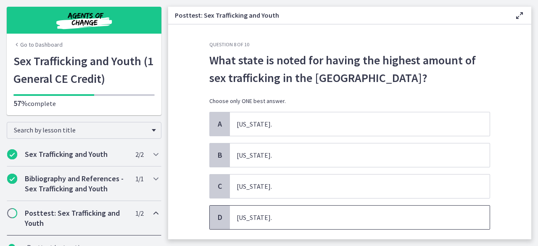
click at [258, 219] on span "Florida." at bounding box center [360, 217] width 260 height 24
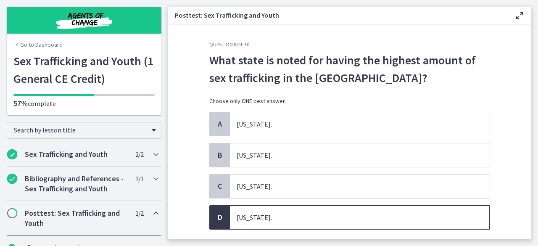
scroll to position [42, 0]
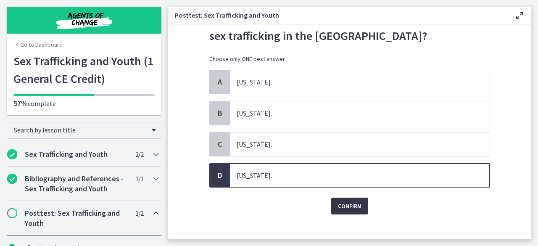
click at [344, 202] on span "Confirm" at bounding box center [350, 206] width 24 height 10
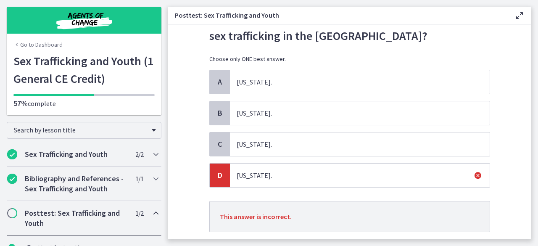
scroll to position [84, 0]
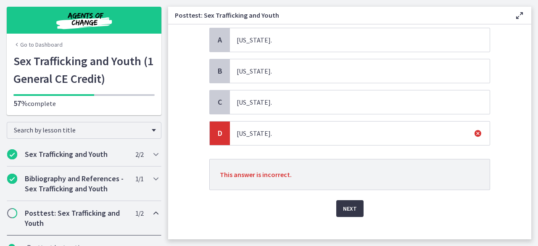
click at [346, 210] on span "Next" at bounding box center [350, 208] width 14 height 10
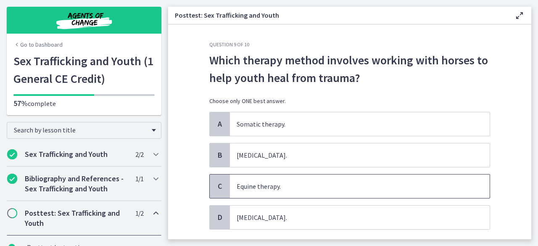
click at [281, 188] on span "Equine therapy." at bounding box center [360, 186] width 260 height 24
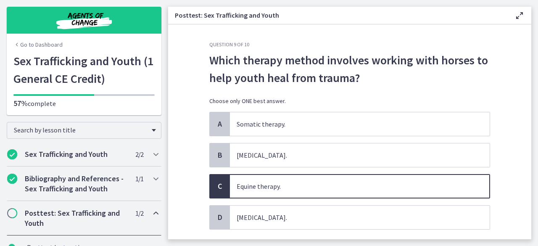
scroll to position [42, 0]
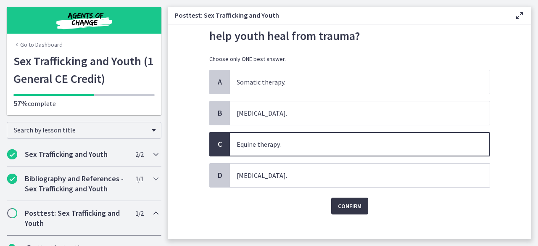
click at [351, 208] on span "Confirm" at bounding box center [350, 206] width 24 height 10
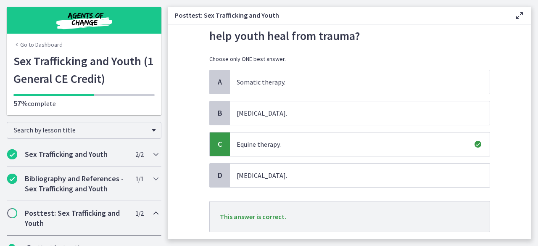
scroll to position [84, 0]
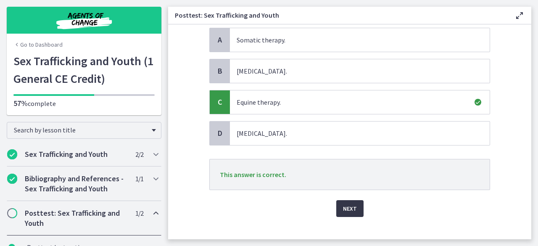
click at [343, 208] on span "Next" at bounding box center [350, 208] width 14 height 10
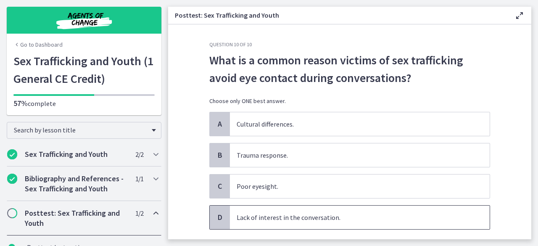
click at [316, 220] on span "Lack of interest in the conversation." at bounding box center [360, 217] width 260 height 24
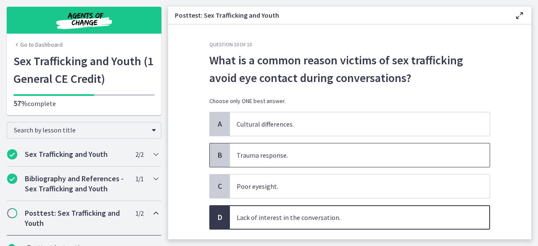
drag, startPoint x: 289, startPoint y: 149, endPoint x: 285, endPoint y: 153, distance: 5.7
click at [285, 153] on span "Trauma response." at bounding box center [360, 155] width 260 height 24
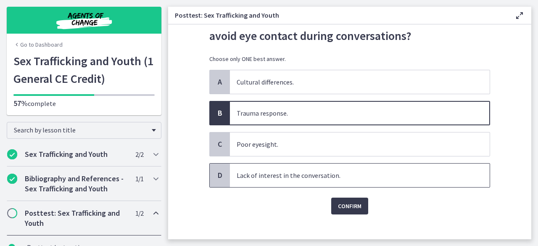
scroll to position [50, 0]
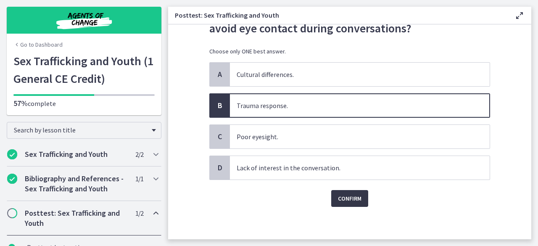
click at [339, 196] on span "Confirm" at bounding box center [350, 198] width 24 height 10
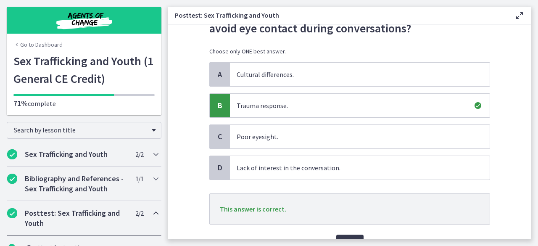
scroll to position [92, 0]
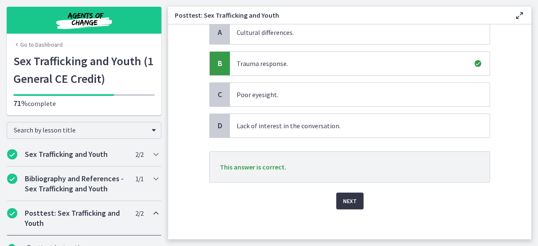
click at [352, 193] on button "Next" at bounding box center [349, 200] width 27 height 17
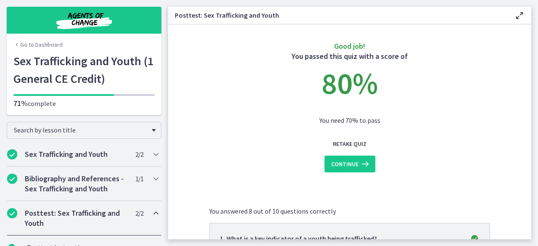
scroll to position [42, 0]
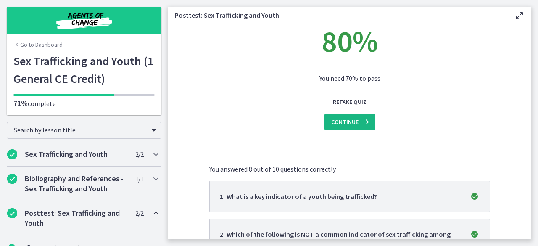
click at [358, 124] on icon at bounding box center [364, 122] width 12 height 10
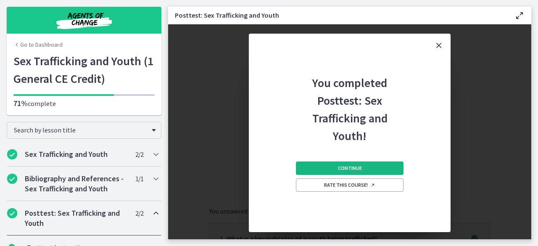
click at [351, 165] on span "Continue" at bounding box center [350, 168] width 24 height 7
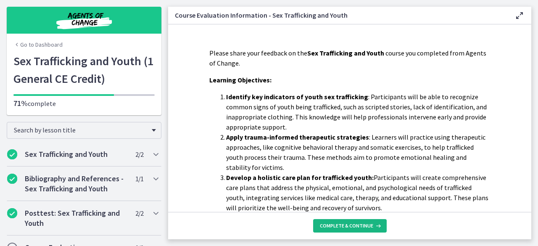
click at [354, 226] on span "Complete & continue" at bounding box center [346, 225] width 53 height 7
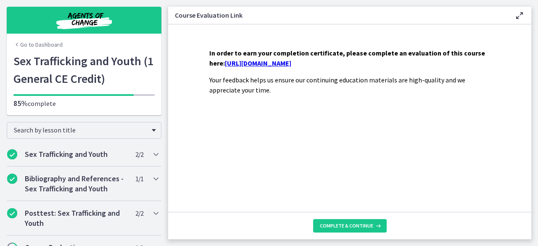
click at [291, 60] on link "https://forms.gle/CKV7yynm9rQyS46CA" at bounding box center [258, 63] width 66 height 8
click at [362, 226] on span "Complete & continue" at bounding box center [346, 225] width 53 height 7
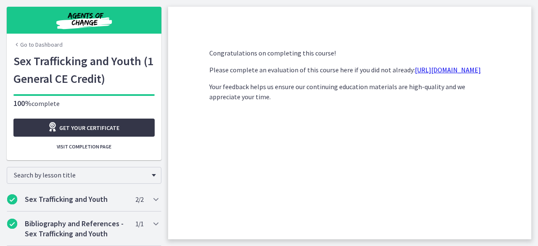
click at [110, 131] on span "Get your certificate" at bounding box center [89, 128] width 60 height 10
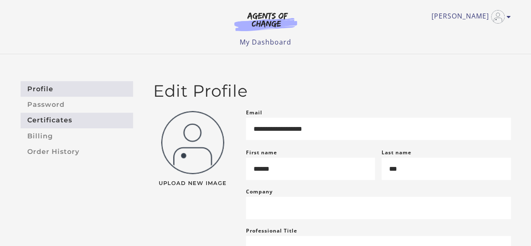
click at [55, 121] on link "Certificates" at bounding box center [77, 121] width 113 height 16
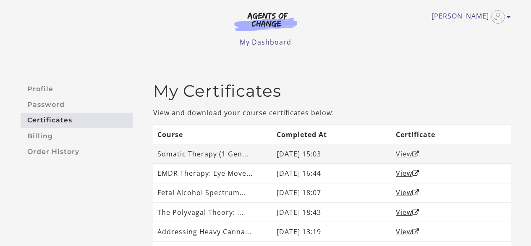
click at [406, 154] on link "View" at bounding box center [408, 153] width 24 height 9
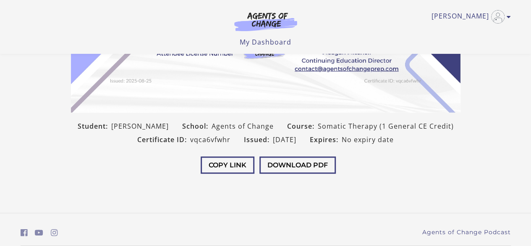
scroll to position [185, 0]
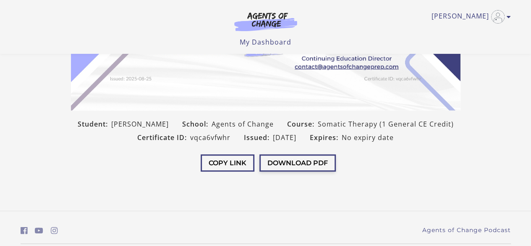
click at [308, 167] on button "Download PDF" at bounding box center [298, 162] width 76 height 17
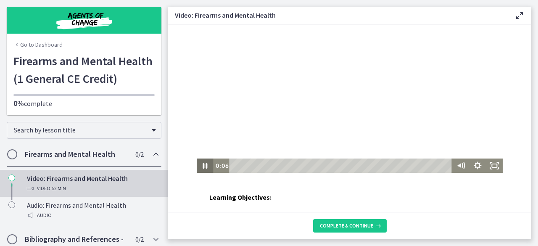
click at [203, 166] on icon "Pause" at bounding box center [205, 165] width 5 height 5
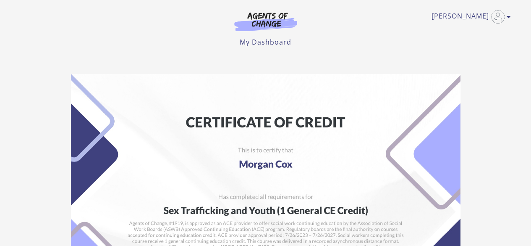
scroll to position [168, 0]
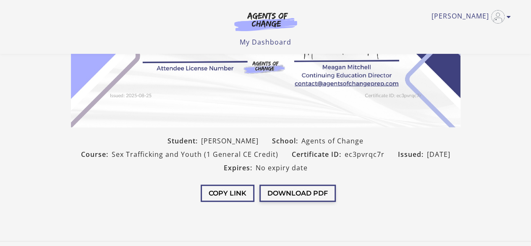
click at [289, 188] on button "Download PDF" at bounding box center [298, 192] width 76 height 17
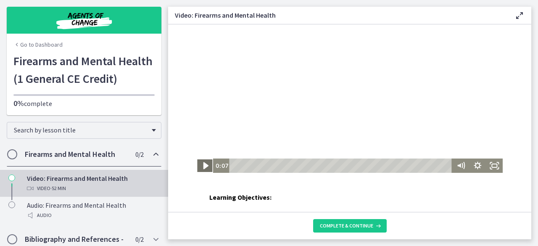
click at [202, 168] on icon "Play Video" at bounding box center [205, 165] width 20 height 17
click at [202, 169] on icon "Pause" at bounding box center [205, 165] width 17 height 14
click at [204, 164] on icon "Play Video" at bounding box center [205, 165] width 17 height 14
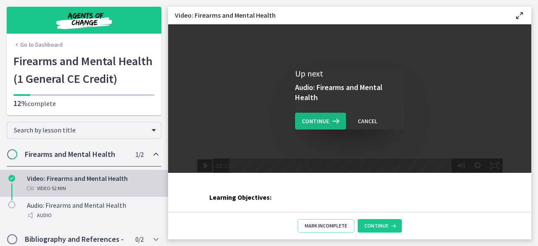
click at [320, 121] on span "Continue" at bounding box center [315, 121] width 27 height 10
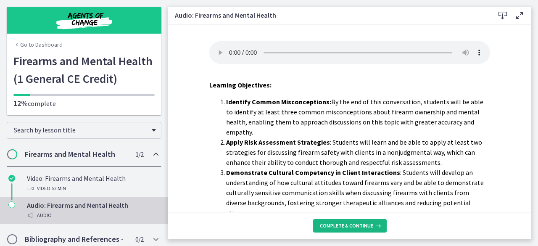
click at [364, 227] on span "Complete & continue" at bounding box center [346, 225] width 53 height 7
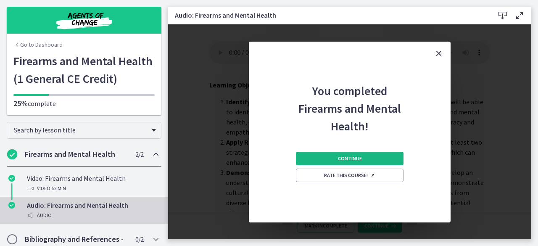
click at [366, 161] on button "Continue" at bounding box center [350, 158] width 108 height 13
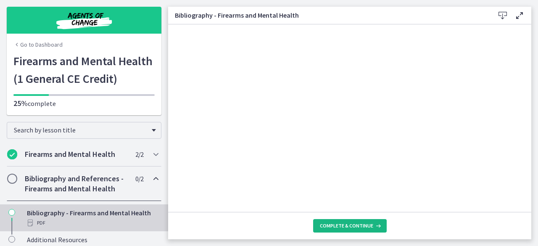
click at [357, 229] on span "Complete & continue" at bounding box center [346, 225] width 53 height 7
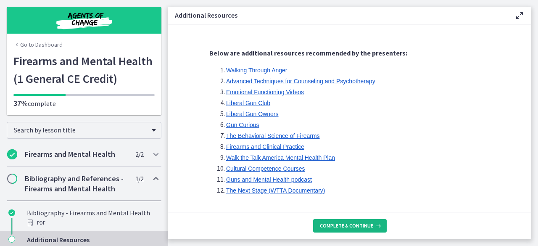
click at [356, 227] on span "Complete & continue" at bounding box center [346, 225] width 53 height 7
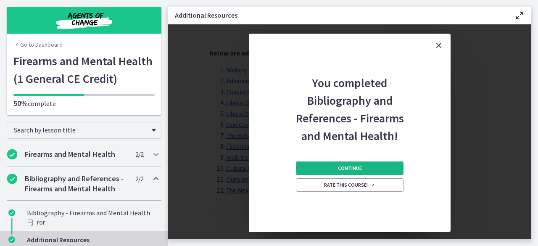
click at [349, 167] on span "Continue" at bounding box center [350, 168] width 24 height 7
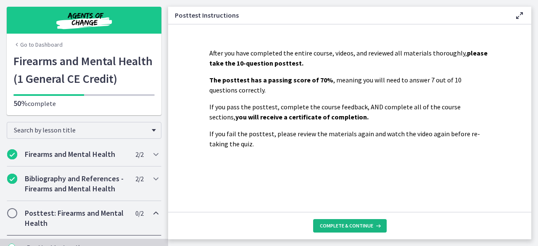
click at [349, 226] on span "Complete & continue" at bounding box center [346, 225] width 53 height 7
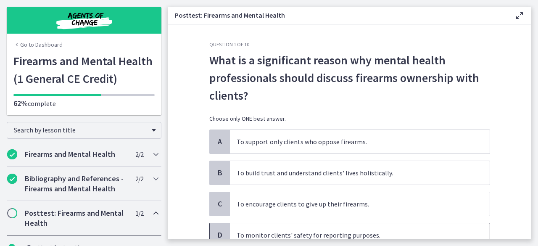
click at [349, 235] on span "To monitor clients' safety for reporting purposes." at bounding box center [360, 235] width 260 height 24
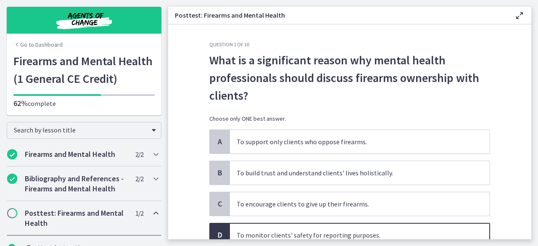
scroll to position [42, 0]
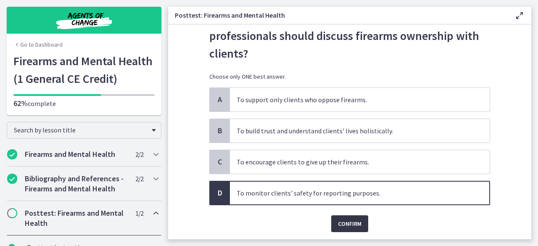
click at [357, 226] on span "Confirm" at bounding box center [350, 223] width 24 height 10
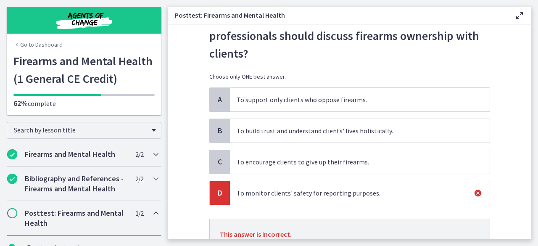
scroll to position [84, 0]
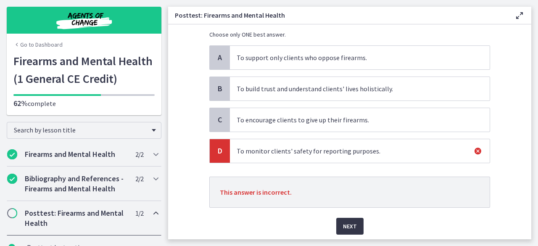
click at [337, 223] on button "Next" at bounding box center [349, 226] width 27 height 17
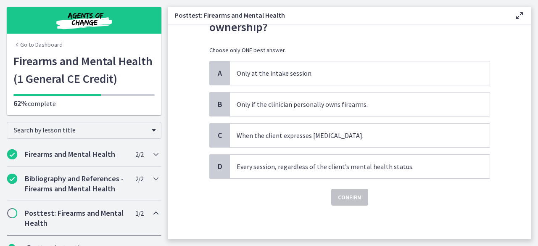
scroll to position [0, 0]
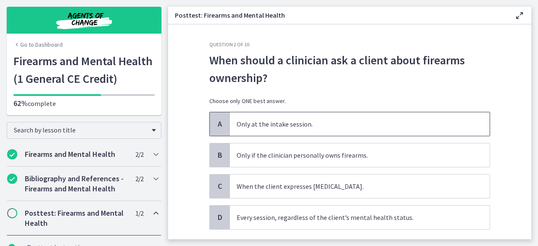
click at [301, 129] on span "Only at the intake session." at bounding box center [360, 124] width 260 height 24
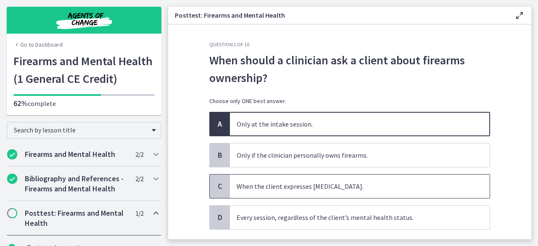
click at [344, 191] on span "When the client expresses suicidal ideation." at bounding box center [360, 186] width 260 height 24
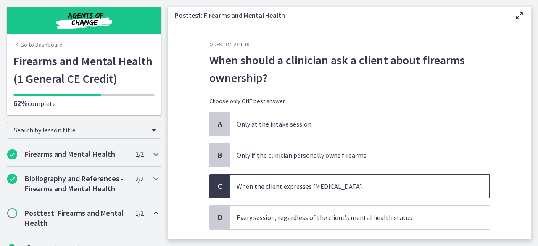
scroll to position [42, 0]
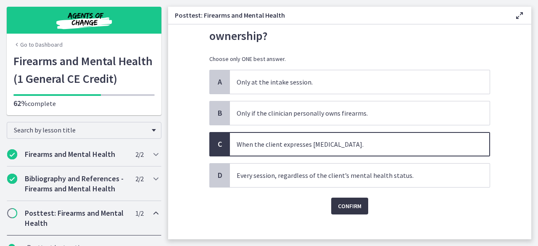
click at [350, 209] on span "Confirm" at bounding box center [350, 206] width 24 height 10
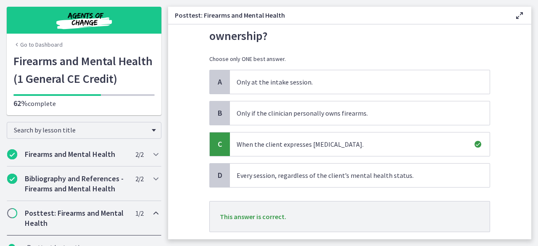
scroll to position [84, 0]
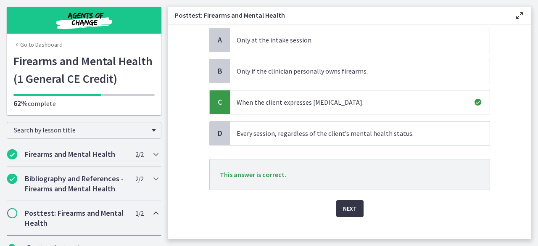
click at [350, 202] on button "Next" at bounding box center [349, 208] width 27 height 17
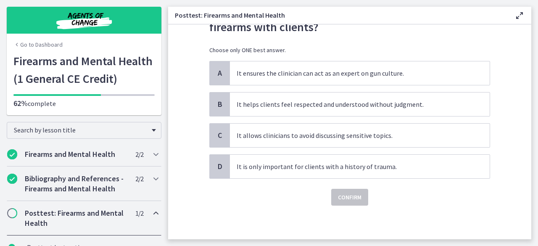
scroll to position [0, 0]
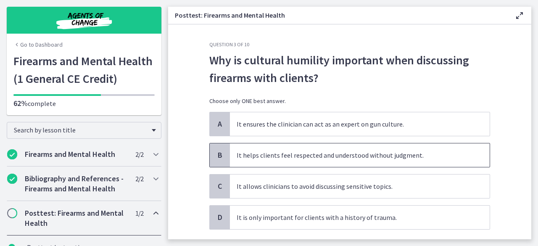
click at [366, 159] on span "It helps clients feel respected and understood without judgment." at bounding box center [360, 155] width 260 height 24
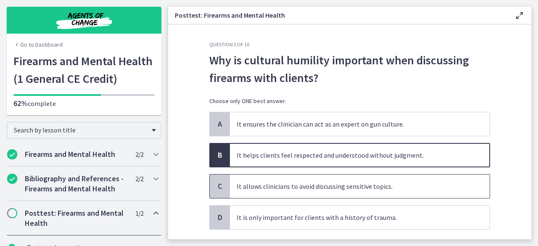
scroll to position [50, 0]
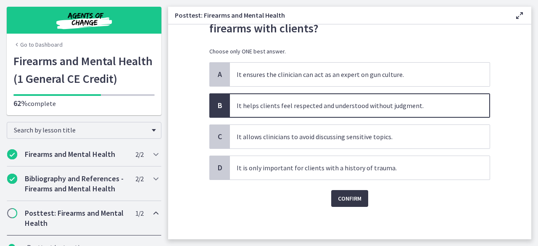
click at [364, 190] on button "Confirm" at bounding box center [349, 198] width 37 height 17
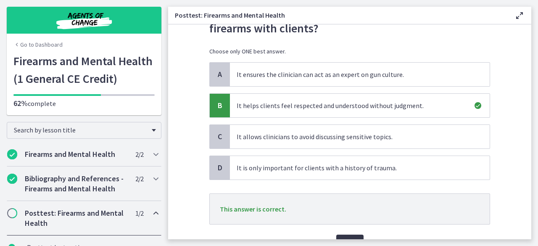
click at [345, 234] on button "Next" at bounding box center [349, 242] width 27 height 17
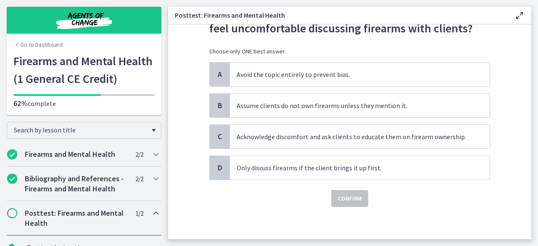
scroll to position [0, 0]
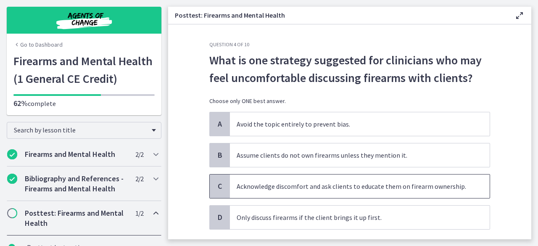
click at [358, 188] on span "Acknowledge discomfort and ask clients to educate them on firearm ownership." at bounding box center [360, 186] width 260 height 24
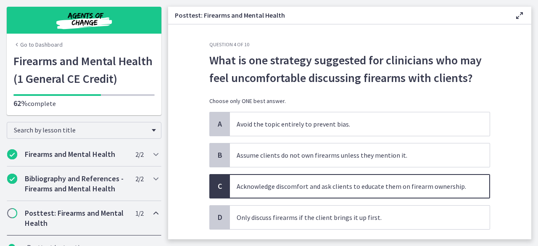
scroll to position [42, 0]
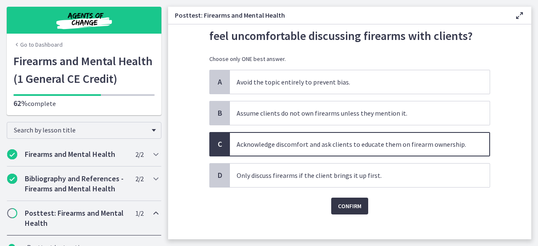
click at [362, 205] on button "Confirm" at bounding box center [349, 205] width 37 height 17
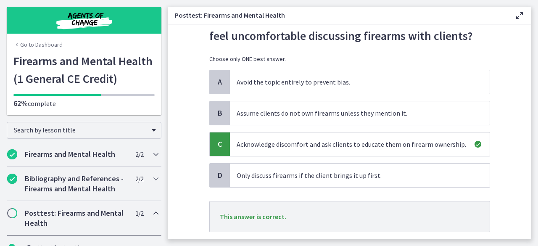
scroll to position [84, 0]
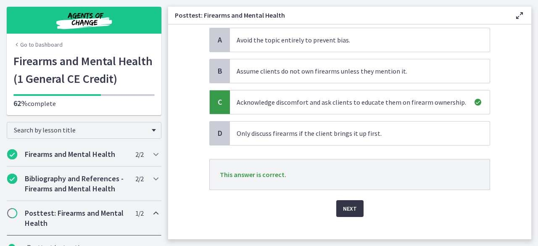
click at [349, 200] on button "Next" at bounding box center [349, 208] width 27 height 17
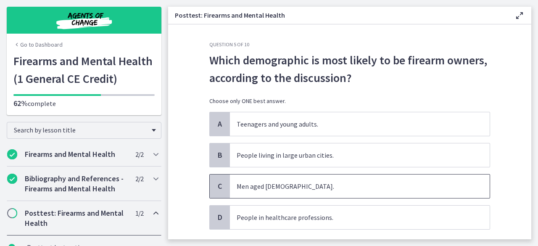
click at [300, 186] on span "Men aged 50 to 64." at bounding box center [360, 186] width 260 height 24
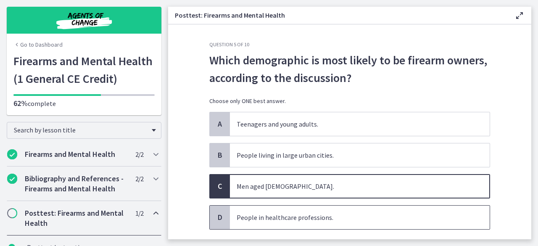
scroll to position [42, 0]
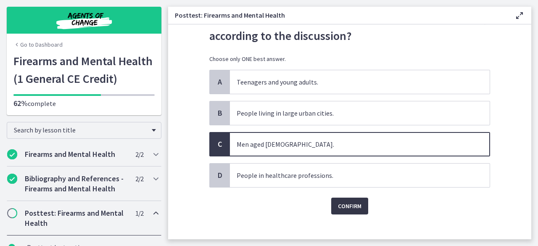
click at [354, 201] on span "Confirm" at bounding box center [350, 206] width 24 height 10
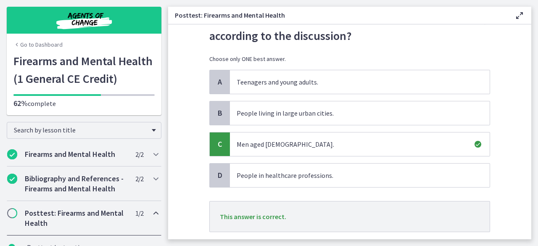
scroll to position [84, 0]
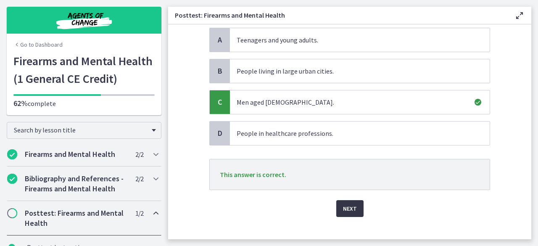
click at [345, 207] on span "Next" at bounding box center [350, 208] width 14 height 10
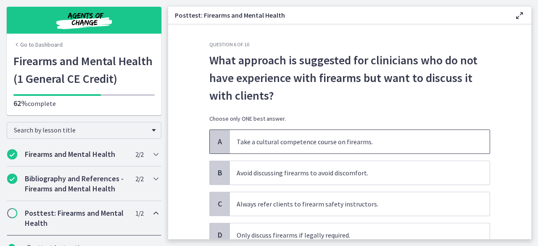
drag, startPoint x: 367, startPoint y: 138, endPoint x: 370, endPoint y: 142, distance: 4.5
click at [367, 138] on span "Take a cultural competence course on firearms." at bounding box center [360, 142] width 260 height 24
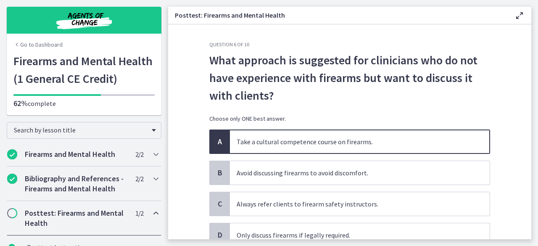
scroll to position [42, 0]
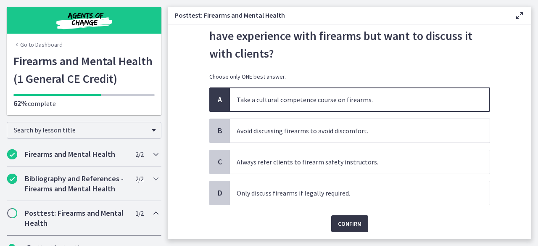
click at [350, 215] on div "Confirm" at bounding box center [349, 218] width 281 height 27
click at [351, 221] on span "Confirm" at bounding box center [350, 223] width 24 height 10
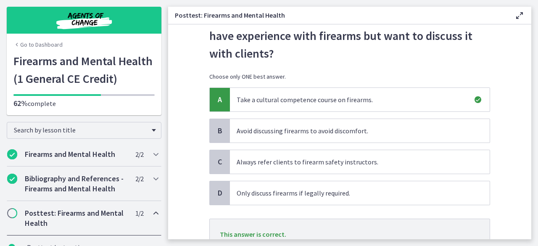
scroll to position [111, 0]
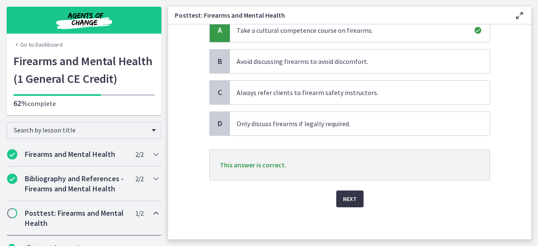
click at [349, 197] on span "Next" at bounding box center [350, 199] width 14 height 10
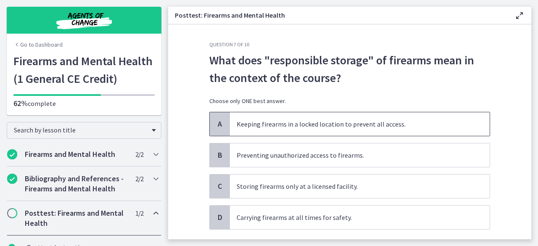
click at [347, 128] on span "Keeping firearms in a locked location to prevent all access." at bounding box center [360, 124] width 260 height 24
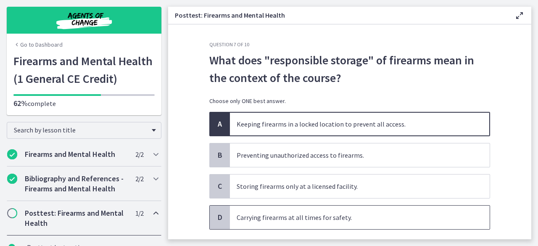
scroll to position [42, 0]
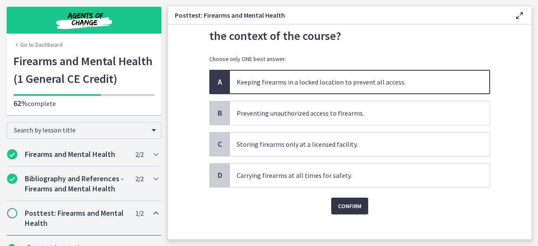
click at [357, 197] on button "Confirm" at bounding box center [349, 205] width 37 height 17
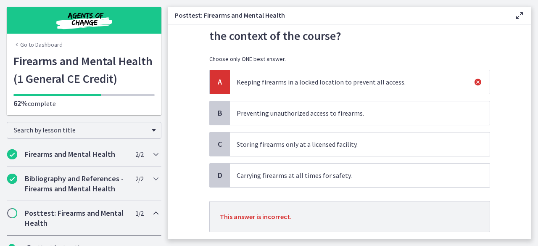
scroll to position [84, 0]
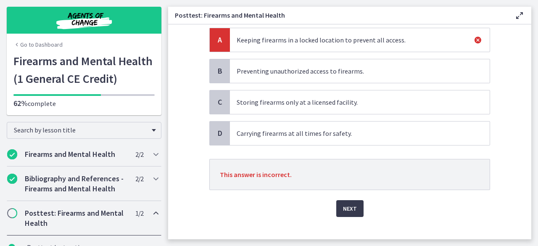
click at [332, 202] on div "Next" at bounding box center [349, 203] width 281 height 27
click at [343, 203] on span "Next" at bounding box center [350, 208] width 14 height 10
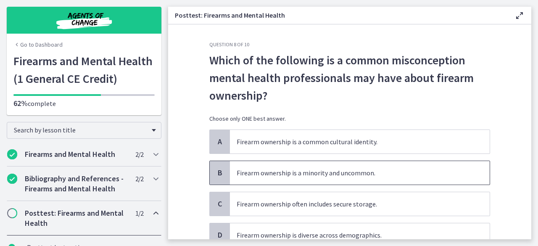
click at [370, 181] on span "Firearm ownership is a minority and uncommon." at bounding box center [360, 173] width 260 height 24
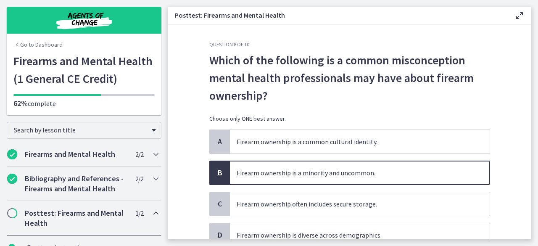
scroll to position [42, 0]
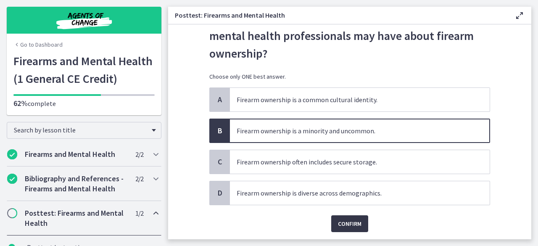
click at [348, 221] on span "Confirm" at bounding box center [350, 223] width 24 height 10
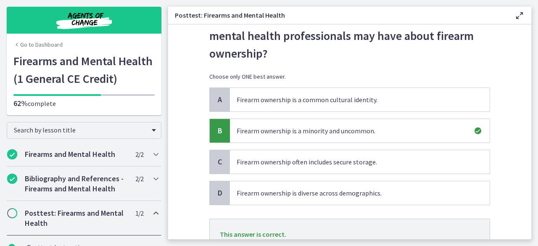
scroll to position [84, 0]
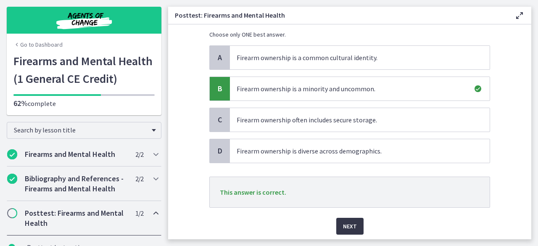
click at [346, 231] on button "Next" at bounding box center [349, 226] width 27 height 17
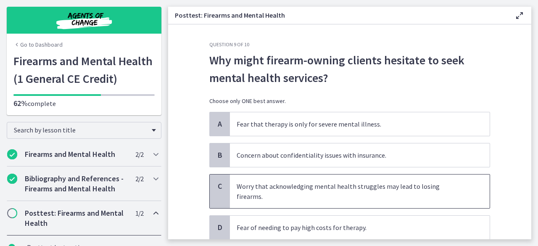
click at [307, 184] on span "Worry that acknowledging mental health struggles may lead to losing firearms." at bounding box center [360, 191] width 260 height 34
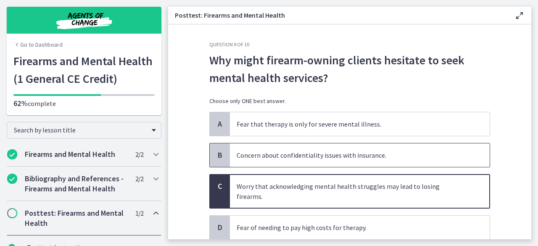
click at [331, 158] on span "Concern about confidentiality issues with insurance." at bounding box center [360, 155] width 260 height 24
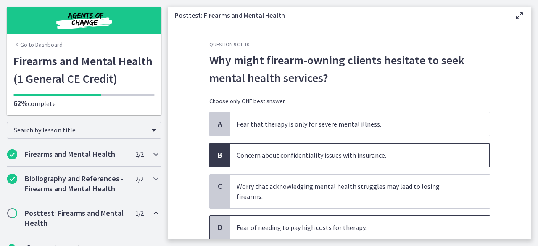
scroll to position [42, 0]
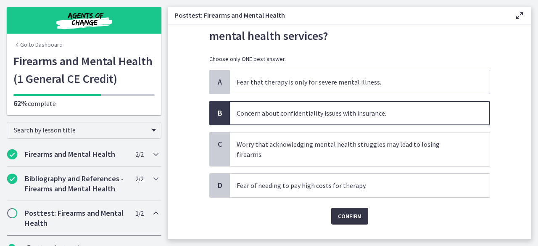
click at [331, 207] on button "Confirm" at bounding box center [349, 215] width 37 height 17
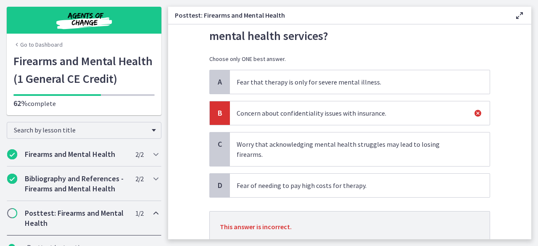
scroll to position [84, 0]
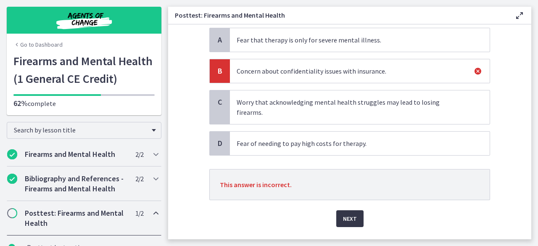
click at [343, 213] on span "Next" at bounding box center [350, 218] width 14 height 10
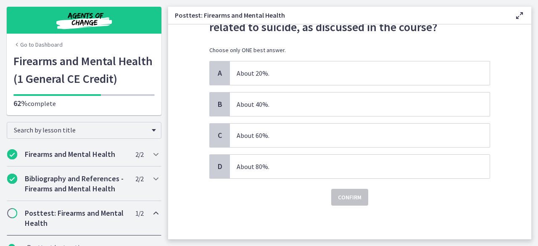
scroll to position [0, 0]
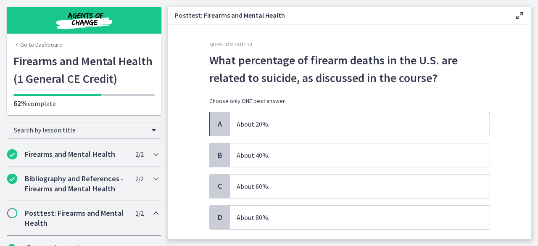
click at [281, 136] on div "A About 20%." at bounding box center [349, 124] width 281 height 24
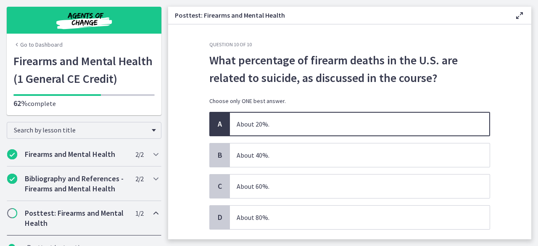
scroll to position [42, 0]
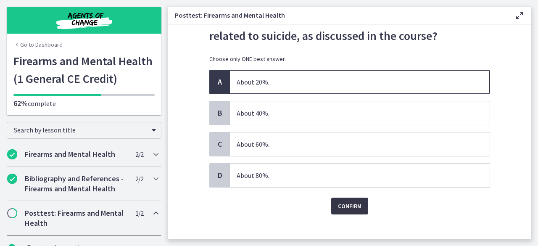
click at [352, 203] on span "Confirm" at bounding box center [350, 206] width 24 height 10
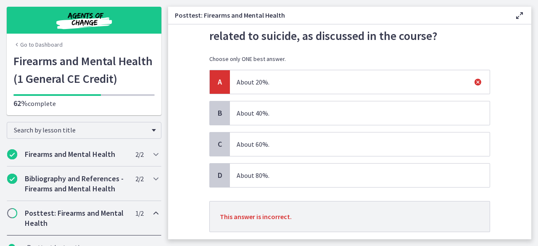
scroll to position [84, 0]
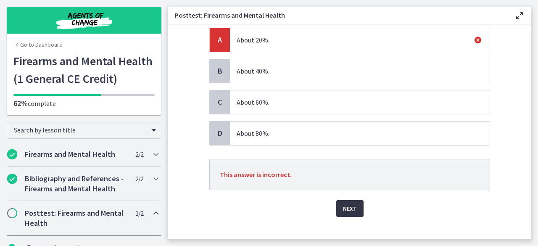
click at [349, 208] on span "Next" at bounding box center [350, 208] width 14 height 10
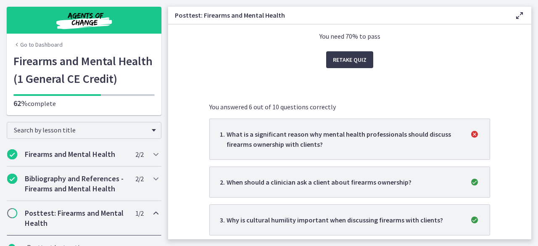
scroll to position [0, 0]
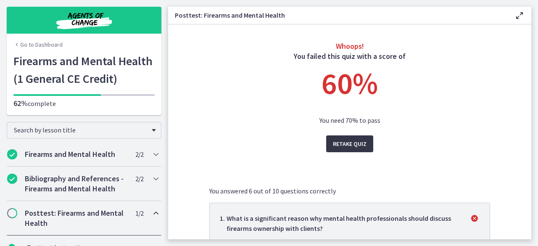
click at [339, 141] on span "Retake Quiz" at bounding box center [350, 144] width 34 height 10
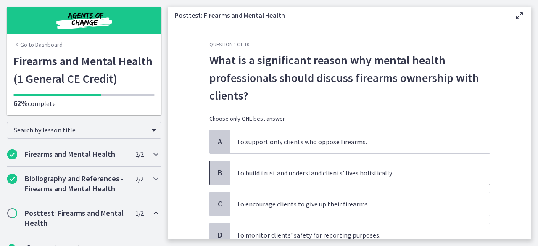
click at [310, 175] on span "To build trust and understand clients' lives holistically." at bounding box center [360, 173] width 260 height 24
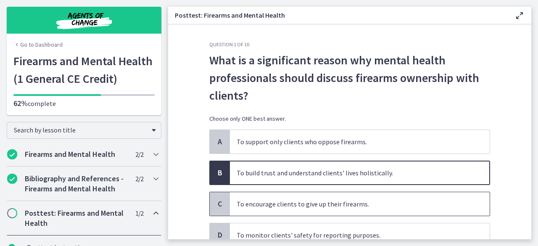
scroll to position [42, 0]
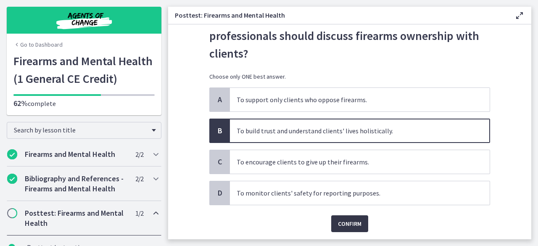
click at [346, 226] on span "Confirm" at bounding box center [350, 223] width 24 height 10
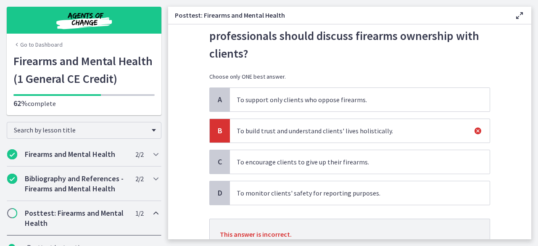
scroll to position [84, 0]
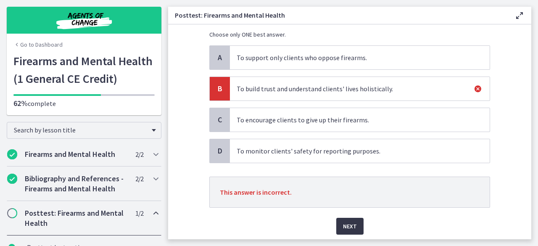
click at [343, 224] on span "Next" at bounding box center [350, 226] width 14 height 10
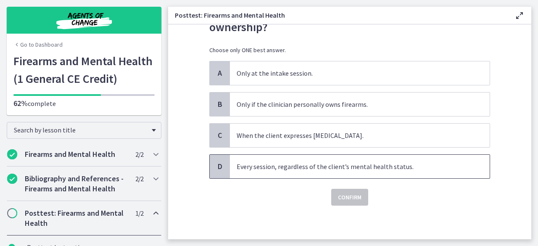
scroll to position [0, 0]
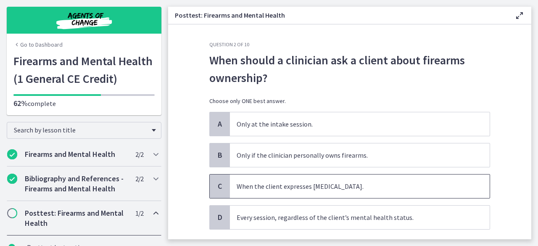
click at [290, 189] on span "When the client expresses suicidal ideation." at bounding box center [360, 186] width 260 height 24
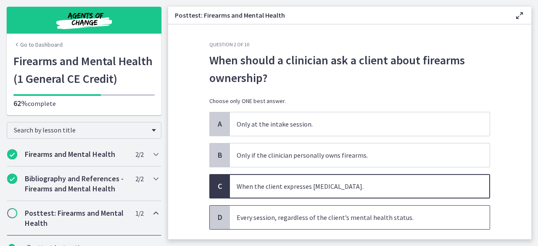
scroll to position [42, 0]
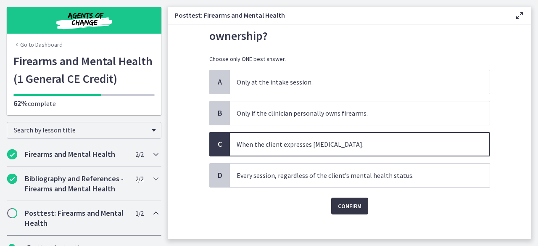
click at [355, 201] on span "Confirm" at bounding box center [350, 206] width 24 height 10
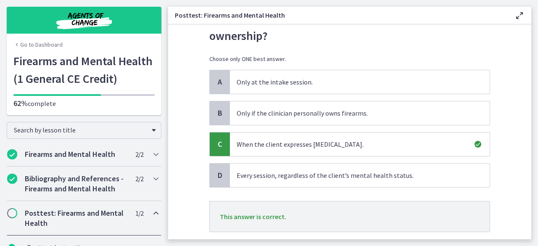
scroll to position [84, 0]
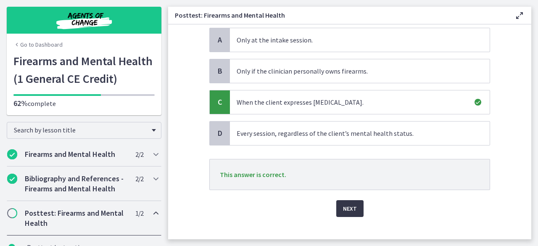
click at [346, 209] on span "Next" at bounding box center [350, 208] width 14 height 10
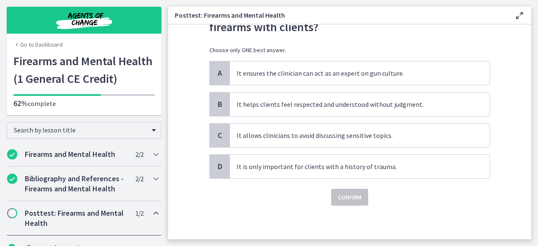
scroll to position [0, 0]
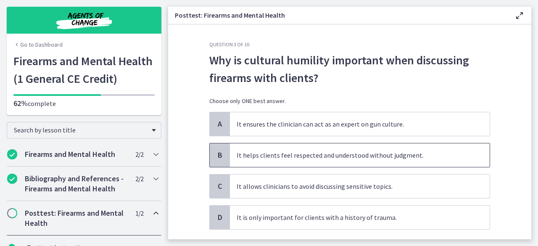
click at [407, 161] on span "It helps clients feel respected and understood without judgment." at bounding box center [360, 155] width 260 height 24
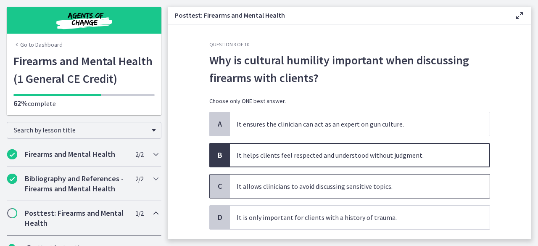
scroll to position [42, 0]
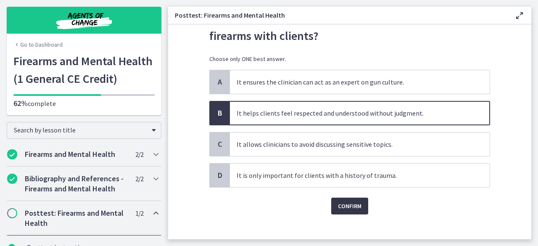
click at [351, 201] on span "Confirm" at bounding box center [350, 206] width 24 height 10
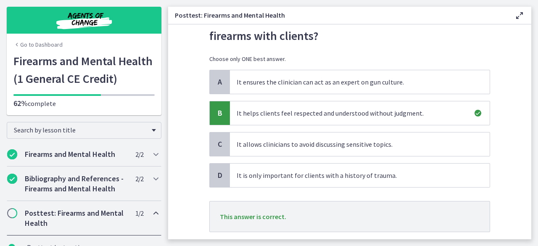
scroll to position [84, 0]
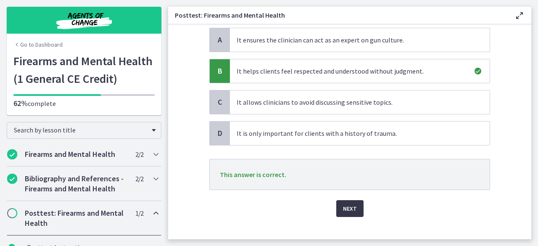
click at [348, 206] on span "Next" at bounding box center [350, 208] width 14 height 10
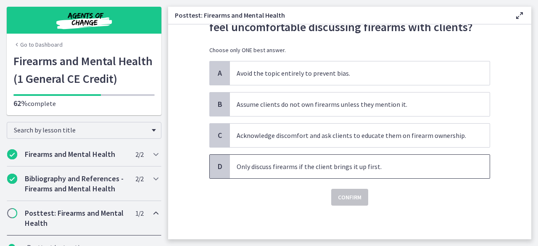
scroll to position [0, 0]
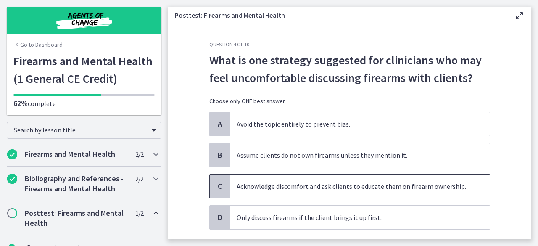
click at [347, 190] on span "Acknowledge discomfort and ask clients to educate them on firearm ownership." at bounding box center [360, 186] width 260 height 24
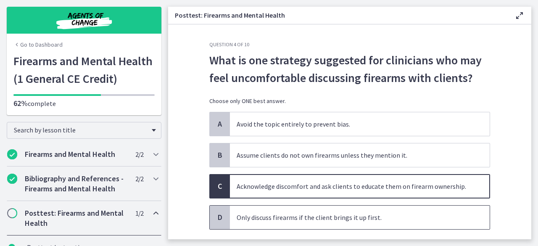
scroll to position [42, 0]
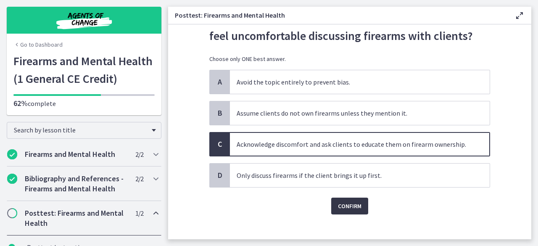
click at [356, 201] on span "Confirm" at bounding box center [350, 206] width 24 height 10
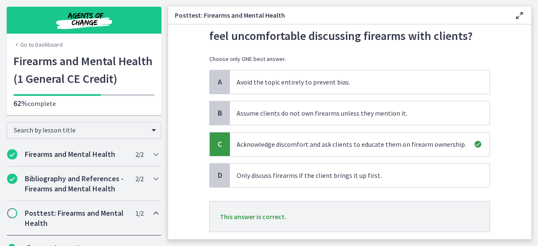
scroll to position [84, 0]
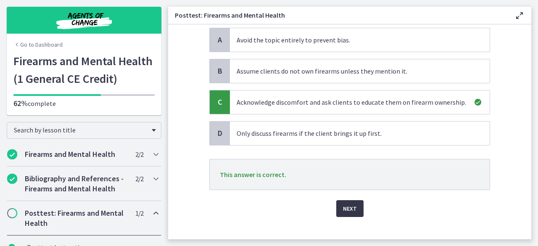
click at [341, 200] on button "Next" at bounding box center [349, 208] width 27 height 17
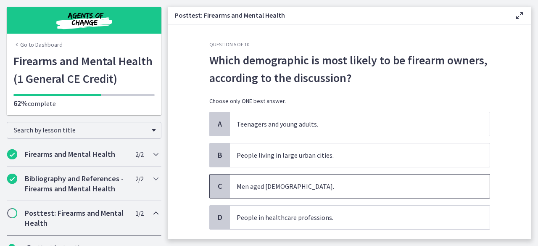
click at [280, 182] on span "Men aged 50 to 64." at bounding box center [360, 186] width 260 height 24
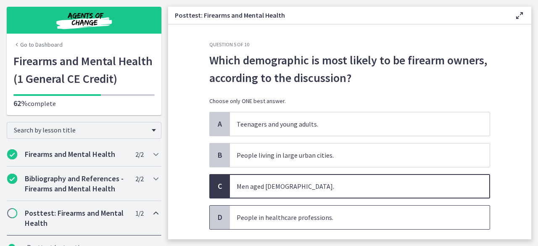
scroll to position [42, 0]
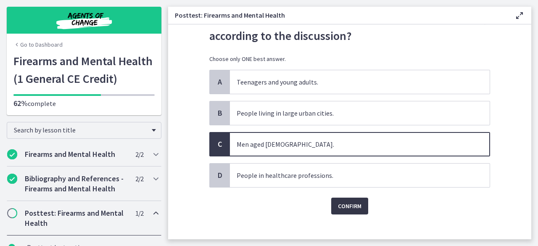
click at [342, 203] on span "Confirm" at bounding box center [350, 206] width 24 height 10
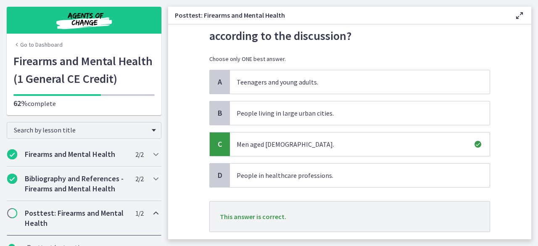
scroll to position [84, 0]
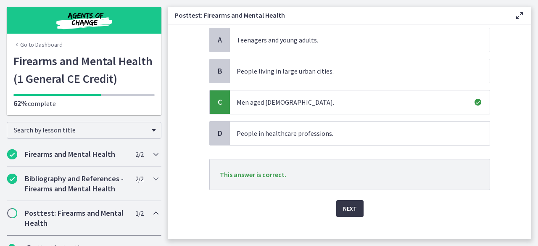
click at [337, 203] on button "Next" at bounding box center [349, 208] width 27 height 17
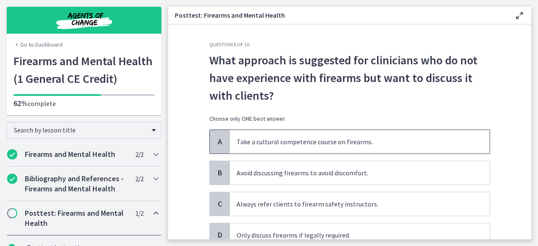
click at [303, 147] on span "Take a cultural competence course on firearms." at bounding box center [360, 142] width 260 height 24
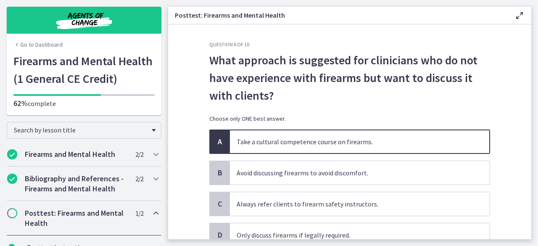
scroll to position [42, 0]
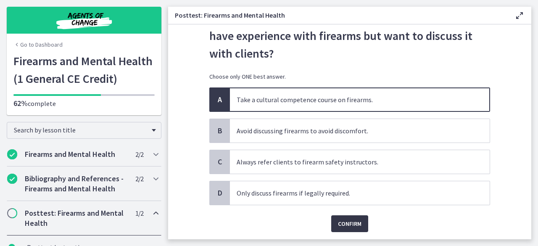
click at [350, 219] on span "Confirm" at bounding box center [350, 223] width 24 height 10
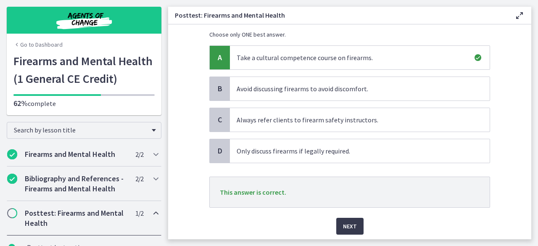
scroll to position [111, 0]
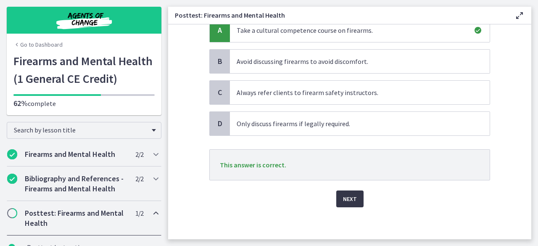
click at [357, 195] on button "Next" at bounding box center [349, 198] width 27 height 17
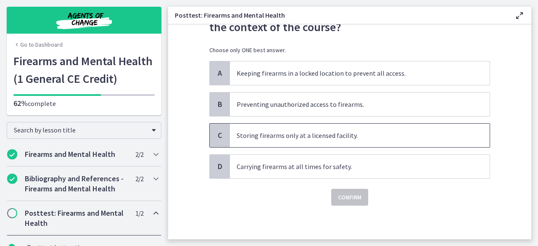
scroll to position [0, 0]
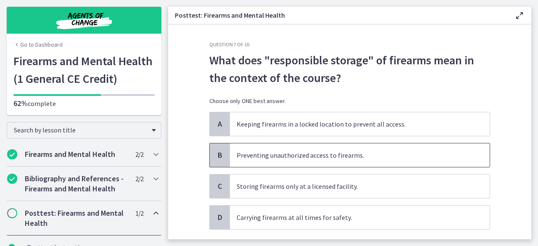
click at [324, 156] on span "Preventing unauthorized access to firearms." at bounding box center [360, 155] width 260 height 24
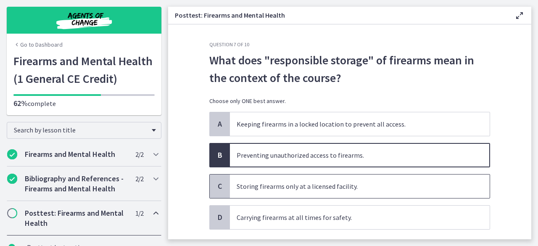
scroll to position [42, 0]
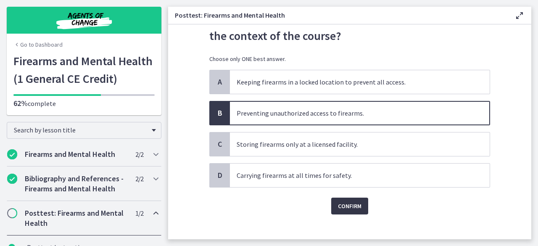
click at [343, 204] on span "Confirm" at bounding box center [350, 206] width 24 height 10
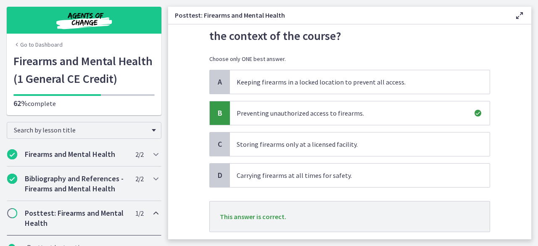
scroll to position [84, 0]
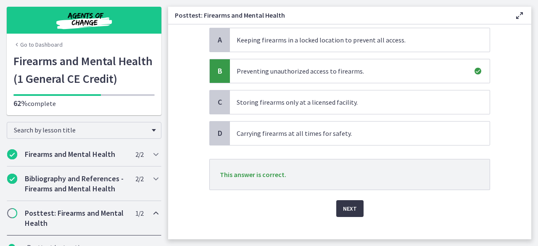
click at [346, 206] on span "Next" at bounding box center [350, 208] width 14 height 10
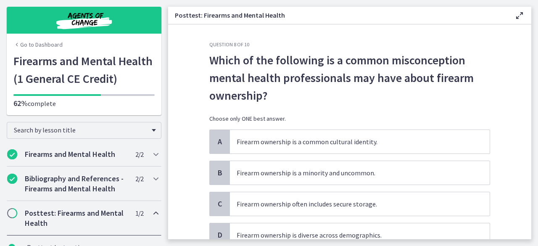
scroll to position [42, 0]
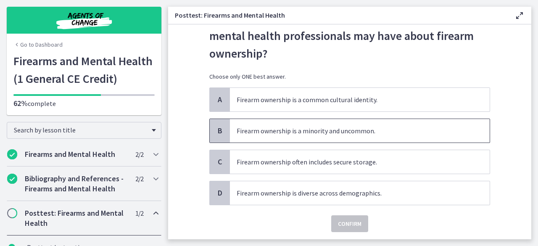
click at [356, 132] on span "Firearm ownership is a minority and uncommon." at bounding box center [360, 131] width 260 height 24
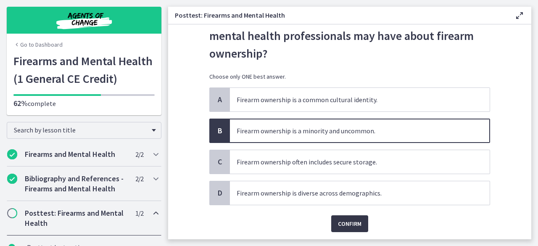
click at [356, 222] on span "Confirm" at bounding box center [350, 223] width 24 height 10
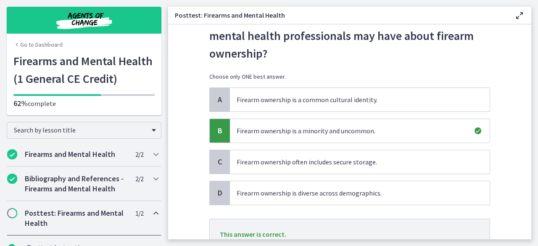
scroll to position [84, 0]
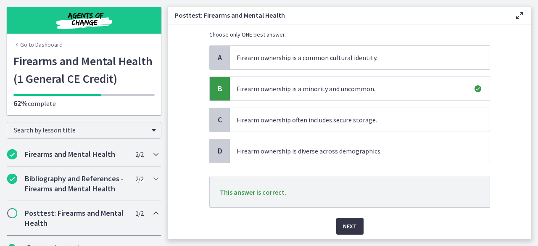
click at [348, 221] on span "Next" at bounding box center [350, 226] width 14 height 10
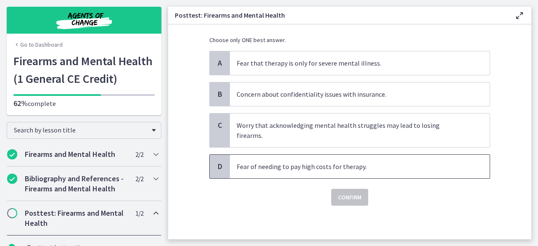
scroll to position [0, 0]
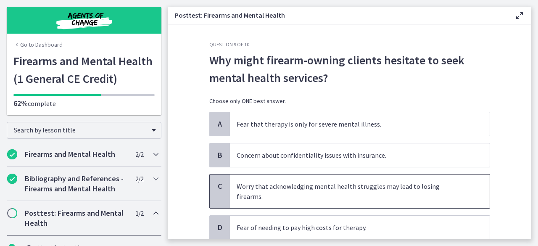
click at [344, 179] on span "Worry that acknowledging mental health struggles may lead to losing firearms." at bounding box center [360, 191] width 260 height 34
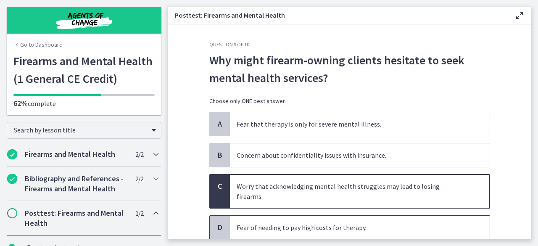
scroll to position [42, 0]
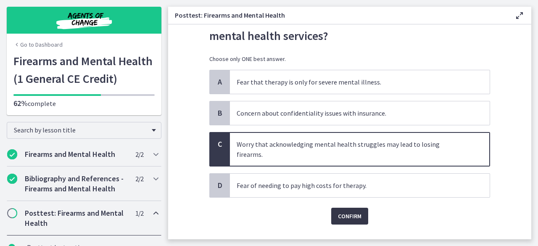
click at [348, 211] on span "Confirm" at bounding box center [350, 216] width 24 height 10
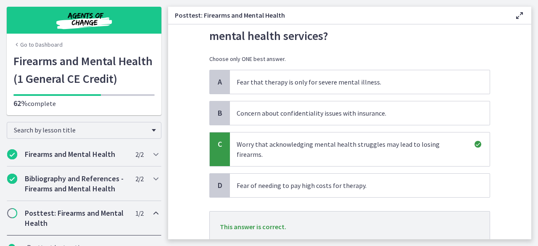
scroll to position [84, 0]
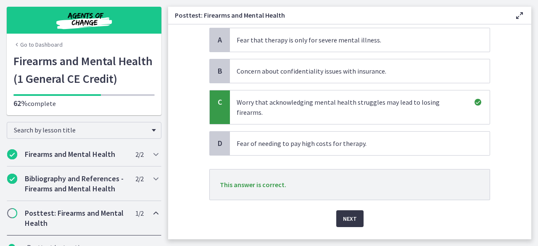
click at [349, 213] on span "Next" at bounding box center [350, 218] width 14 height 10
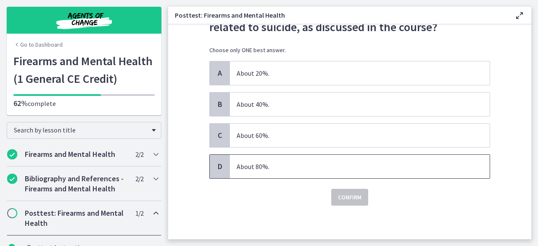
scroll to position [0, 0]
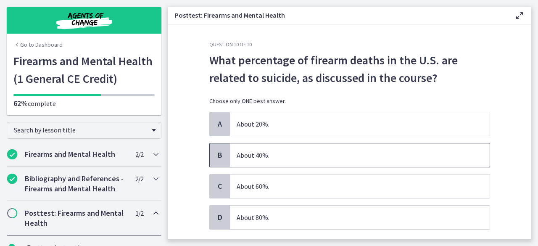
click at [273, 155] on span "About 40%." at bounding box center [360, 155] width 260 height 24
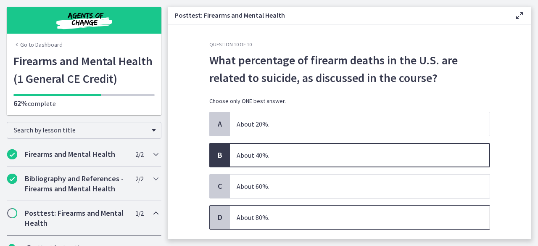
scroll to position [42, 0]
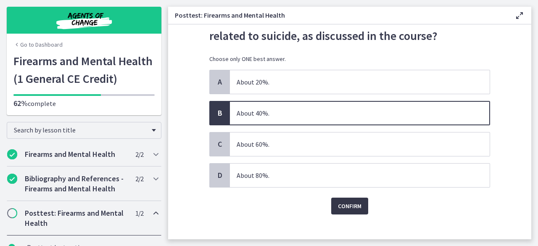
click at [353, 209] on span "Confirm" at bounding box center [350, 206] width 24 height 10
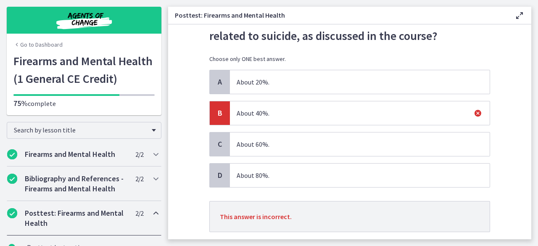
scroll to position [84, 0]
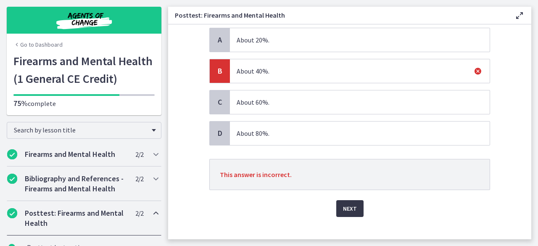
click at [343, 206] on span "Next" at bounding box center [350, 208] width 14 height 10
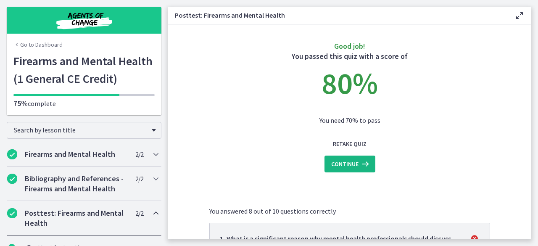
click at [348, 163] on span "Continue" at bounding box center [344, 164] width 27 height 10
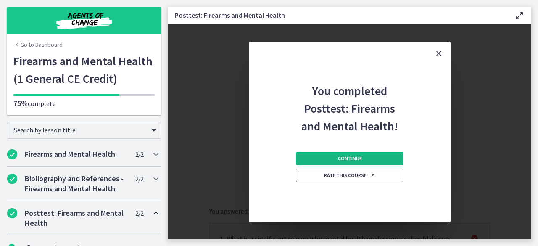
click at [354, 154] on button "Continue" at bounding box center [350, 158] width 108 height 13
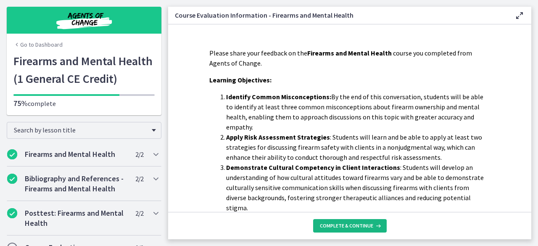
click at [349, 225] on span "Complete & continue" at bounding box center [346, 225] width 53 height 7
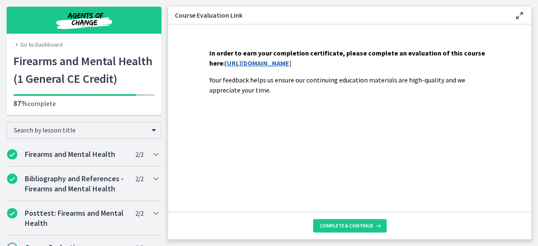
click at [285, 62] on link "https://forms.gle/ZMZUwQcS9zTtnKVw9" at bounding box center [258, 63] width 66 height 8
click at [358, 227] on span "Complete & continue" at bounding box center [346, 225] width 53 height 7
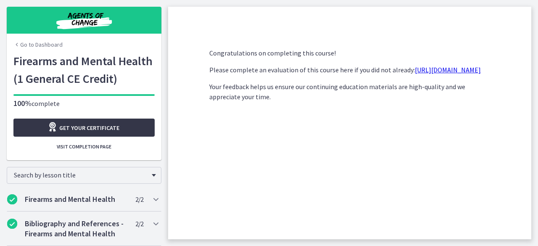
click at [111, 131] on span "Get your certificate" at bounding box center [89, 128] width 60 height 10
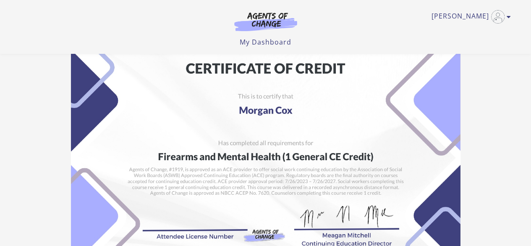
scroll to position [168, 0]
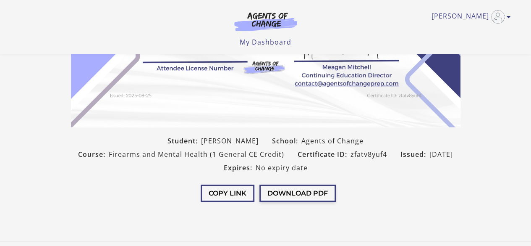
drag, startPoint x: 302, startPoint y: 197, endPoint x: 285, endPoint y: 197, distance: 17.2
click at [285, 197] on button "Download PDF" at bounding box center [298, 192] width 76 height 17
